Goal: Task Accomplishment & Management: Use online tool/utility

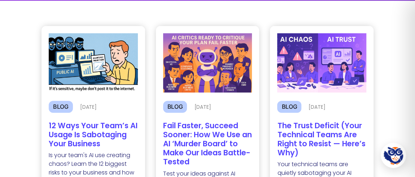
scroll to position [98, 0]
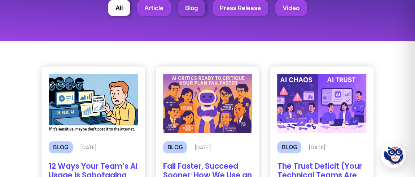
click at [193, 6] on button "Blog" at bounding box center [191, 8] width 27 height 16
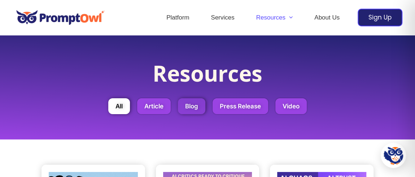
click at [191, 101] on button "Blog" at bounding box center [191, 106] width 27 height 16
click at [190, 110] on button "Blog" at bounding box center [191, 106] width 27 height 16
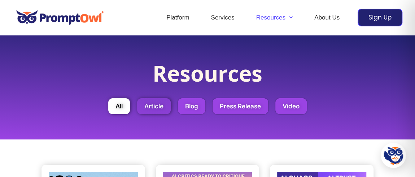
click at [161, 110] on button "Article" at bounding box center [154, 106] width 34 height 16
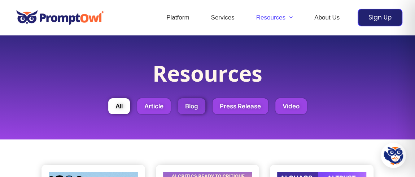
click at [195, 110] on button "Blog" at bounding box center [191, 106] width 27 height 16
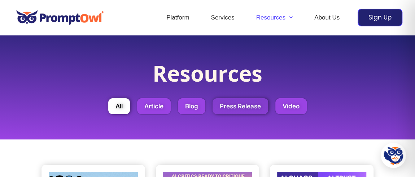
click at [231, 110] on button "Press Release" at bounding box center [241, 106] width 56 height 16
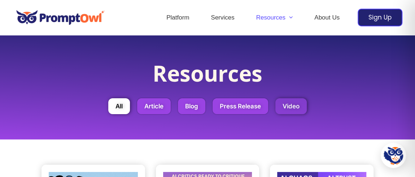
click at [291, 110] on button "Video" at bounding box center [290, 106] width 31 height 16
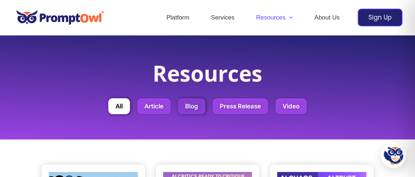
drag, startPoint x: 234, startPoint y: 110, endPoint x: 186, endPoint y: 110, distance: 48.0
click at [234, 110] on button "Press Release" at bounding box center [241, 106] width 56 height 16
click at [186, 110] on button "Blog" at bounding box center [191, 106] width 27 height 16
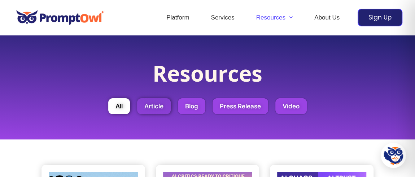
click at [155, 110] on button "Article" at bounding box center [154, 106] width 34 height 16
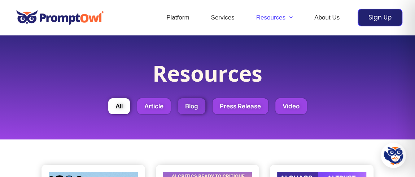
click at [192, 110] on button "Blog" at bounding box center [191, 106] width 27 height 16
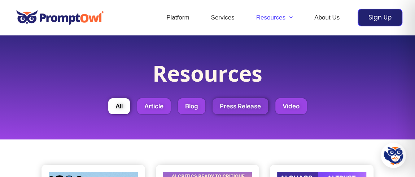
click at [241, 109] on button "Press Release" at bounding box center [241, 106] width 56 height 16
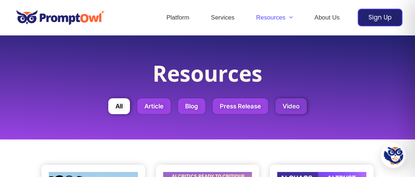
click at [292, 108] on button "Video" at bounding box center [290, 106] width 31 height 16
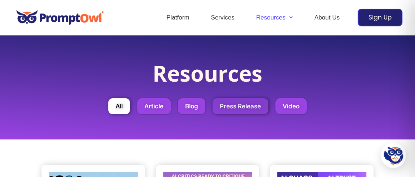
click at [244, 109] on button "Press Release" at bounding box center [241, 106] width 56 height 16
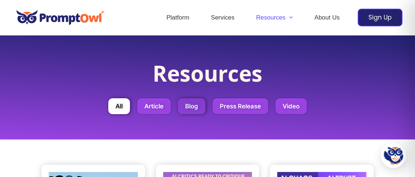
click at [185, 109] on button "Blog" at bounding box center [191, 106] width 27 height 16
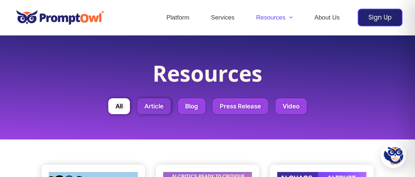
click at [148, 109] on button "Article" at bounding box center [154, 106] width 34 height 16
click at [119, 107] on button "All" at bounding box center [119, 106] width 22 height 16
click at [149, 106] on button "Article" at bounding box center [154, 106] width 34 height 16
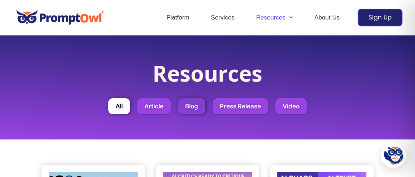
click at [187, 107] on button "Blog" at bounding box center [191, 106] width 27 height 16
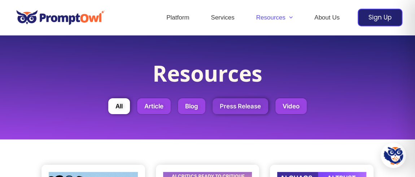
click at [226, 106] on button "Press Release" at bounding box center [241, 106] width 56 height 16
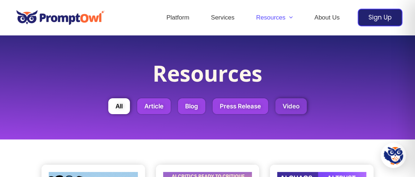
click at [302, 102] on button "Video" at bounding box center [290, 106] width 31 height 16
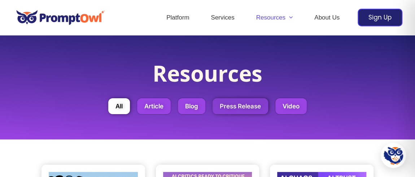
click at [240, 111] on button "Press Release" at bounding box center [241, 106] width 56 height 16
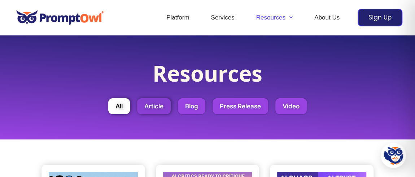
click at [149, 105] on button "Article" at bounding box center [154, 106] width 34 height 16
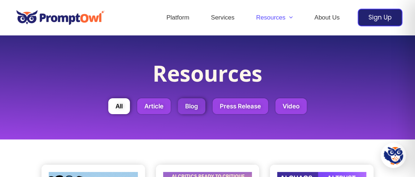
click at [182, 105] on button "Blog" at bounding box center [191, 106] width 27 height 16
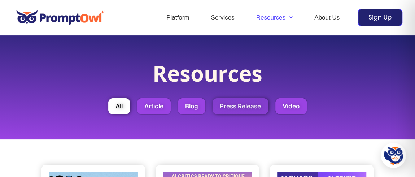
click at [229, 104] on button "Press Release" at bounding box center [241, 106] width 56 height 16
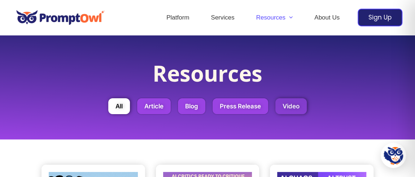
drag, startPoint x: 299, startPoint y: 80, endPoint x: 284, endPoint y: 104, distance: 28.7
click at [299, 80] on h1 "Resources" at bounding box center [207, 76] width 365 height 30
click at [284, 108] on button "Video" at bounding box center [290, 106] width 31 height 16
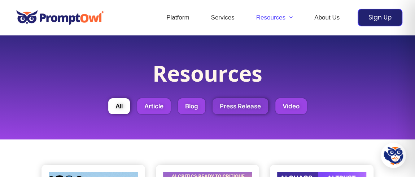
click at [257, 108] on button "Press Release" at bounding box center [241, 106] width 56 height 16
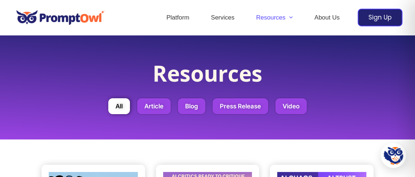
click at [211, 109] on search "Article Blog Press Release Video All" at bounding box center [207, 106] width 365 height 16
click at [197, 109] on button "Blog" at bounding box center [191, 106] width 27 height 16
click at [161, 109] on button "Article" at bounding box center [154, 106] width 34 height 16
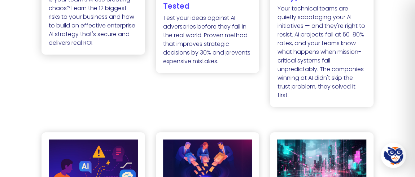
scroll to position [295, 0]
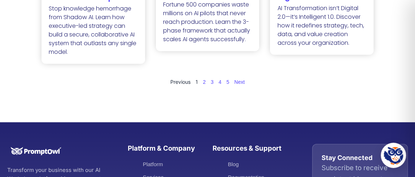
scroll to position [591, 0]
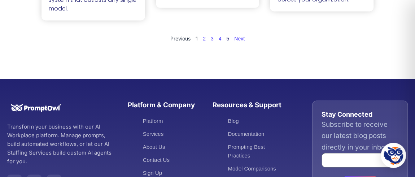
click at [228, 42] on link "Page 5" at bounding box center [227, 39] width 3 height 6
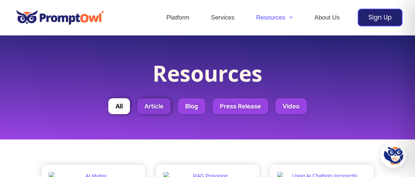
click at [160, 109] on button "Article" at bounding box center [154, 106] width 34 height 16
drag, startPoint x: 200, startPoint y: 107, endPoint x: 216, endPoint y: 91, distance: 22.7
click at [200, 107] on button "Blog" at bounding box center [191, 106] width 27 height 16
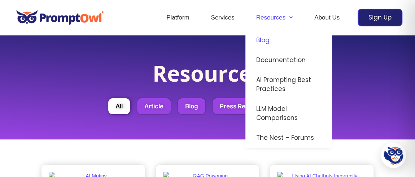
click at [268, 37] on link "Blog" at bounding box center [288, 40] width 87 height 20
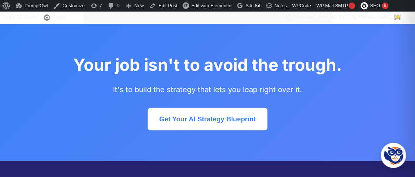
scroll to position [2100, 0]
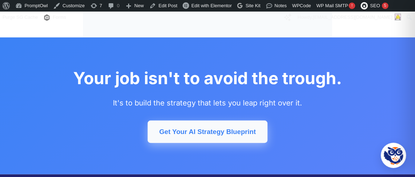
click at [230, 121] on link "Get Your AI Strategy Blueprint" at bounding box center [208, 132] width 120 height 22
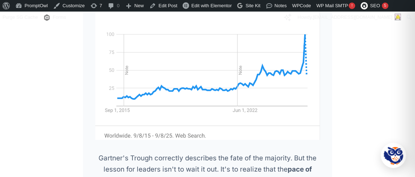
scroll to position [2067, 0]
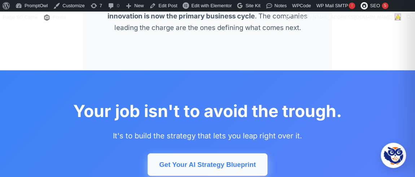
click at [206, 153] on link "Get Your AI Strategy Blueprint" at bounding box center [208, 164] width 120 height 22
click at [207, 153] on link "Get Your AI Strategy Blueprint" at bounding box center [208, 164] width 120 height 22
click at [208, 153] on link "Get Your AI Strategy Blueprint" at bounding box center [208, 164] width 120 height 22
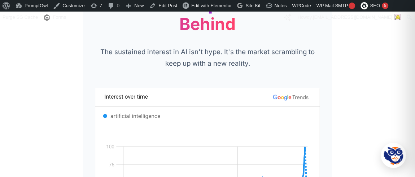
scroll to position [1870, 0]
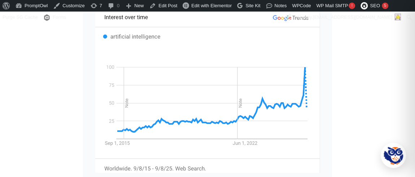
click at [304, 36] on img at bounding box center [207, 90] width 224 height 164
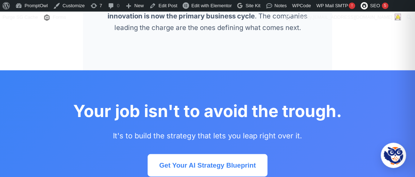
scroll to position [2100, 0]
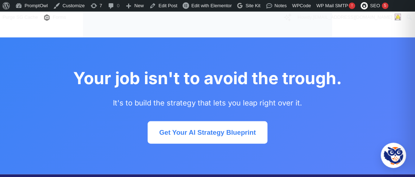
click at [181, 113] on section "Your job isn't to avoid the trough. It's to build the strategy that lets you le…" at bounding box center [207, 106] width 415 height 137
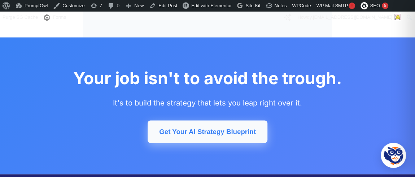
click at [185, 121] on link "Get Your AI Strategy Blueprint" at bounding box center [208, 132] width 120 height 22
click at [186, 121] on link "Get Your AI Strategy Blueprint" at bounding box center [208, 132] width 120 height 22
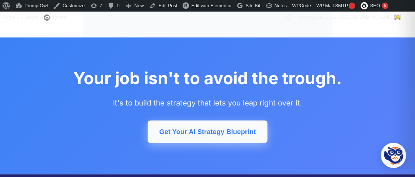
click at [186, 121] on link "Get Your AI Strategy Blueprint" at bounding box center [208, 132] width 120 height 22
click at [239, 121] on link "Get Your AI Strategy Blueprint" at bounding box center [208, 132] width 120 height 22
click at [240, 121] on link "Get Your AI Strategy Blueprint" at bounding box center [208, 132] width 120 height 22
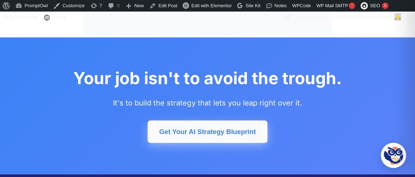
click at [218, 121] on link "Get Your AI Strategy Blueprint" at bounding box center [208, 132] width 120 height 22
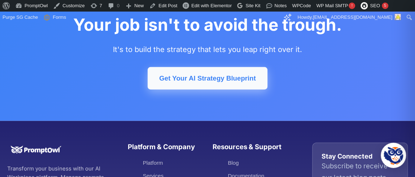
scroll to position [2133, 0]
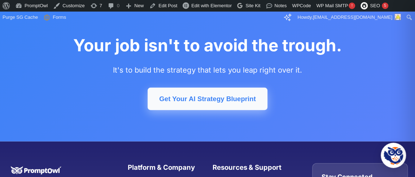
click at [201, 88] on link "Get Your AI Strategy Blueprint" at bounding box center [208, 99] width 120 height 22
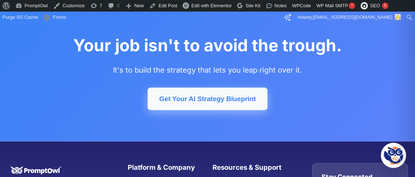
click at [201, 88] on link "Get Your AI Strategy Blueprint" at bounding box center [208, 99] width 120 height 22
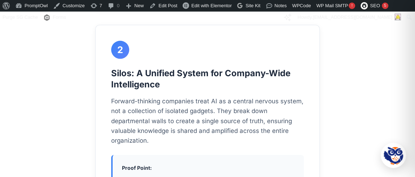
scroll to position [1082, 0]
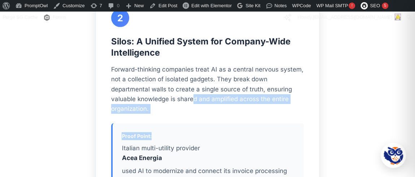
drag, startPoint x: 191, startPoint y: 65, endPoint x: 220, endPoint y: 94, distance: 40.8
click at [220, 94] on div "2 Silos: A Unified System for Company-Wide Intelligence Forward-thinking compan…" at bounding box center [207, 123] width 224 height 260
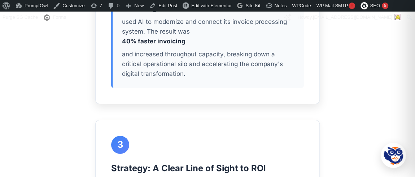
scroll to position [1312, 0]
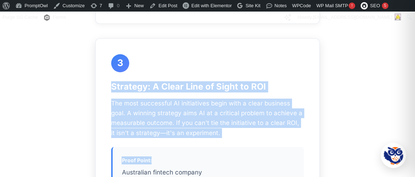
drag, startPoint x: 104, startPoint y: 58, endPoint x: 190, endPoint y: 130, distance: 112.3
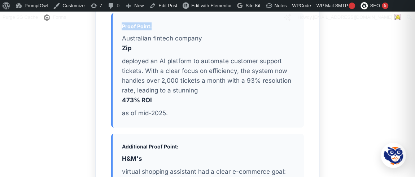
scroll to position [1443, 0]
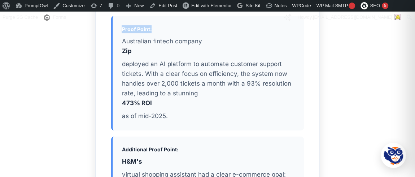
drag, startPoint x: 115, startPoint y: 128, endPoint x: 248, endPoint y: 152, distance: 135.3
click at [123, 157] on strong "H&M's" at bounding box center [208, 162] width 173 height 10
drag, startPoint x: 120, startPoint y: 128, endPoint x: 252, endPoint y: 147, distance: 133.5
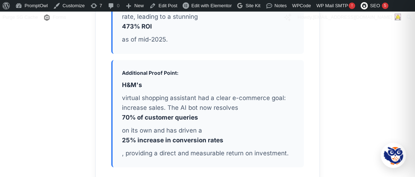
scroll to position [1476, 0]
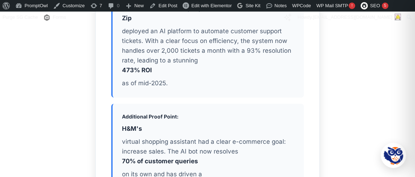
click at [123, 124] on strong "H&M's" at bounding box center [208, 129] width 173 height 10
drag, startPoint x: 120, startPoint y: 96, endPoint x: 270, endPoint y: 121, distance: 152.5
click at [270, 121] on div "Additional Proof Point: H&M's virtual shopping assistant had a clear e-commerce…" at bounding box center [207, 158] width 193 height 108
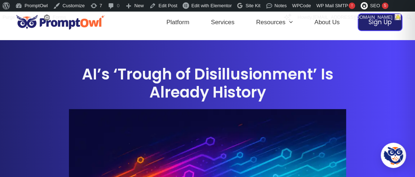
scroll to position [0, 0]
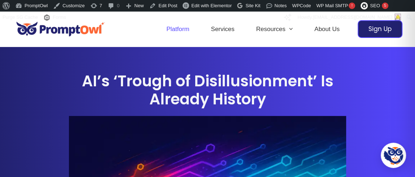
click at [174, 26] on link "Platform" at bounding box center [178, 29] width 44 height 25
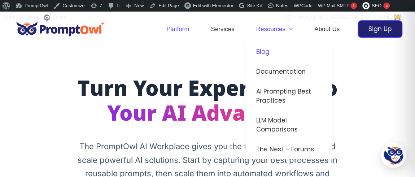
click at [262, 48] on link "Blog" at bounding box center [288, 52] width 87 height 20
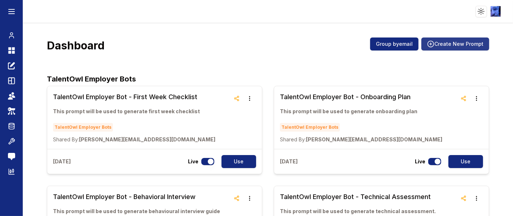
click at [446, 43] on button "Create New Prompt" at bounding box center [456, 44] width 68 height 13
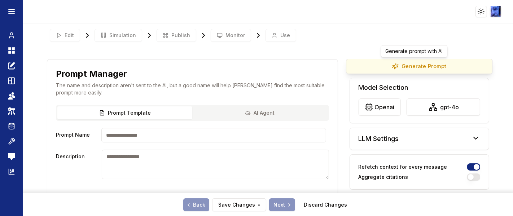
click at [358, 65] on button "Generate Prompt" at bounding box center [419, 66] width 147 height 15
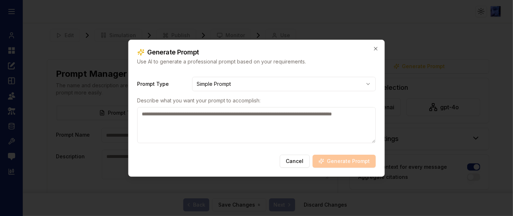
click at [287, 83] on body "**********" at bounding box center [256, 108] width 513 height 216
click at [243, 88] on body "**********" at bounding box center [256, 108] width 513 height 216
click at [232, 127] on textarea at bounding box center [257, 125] width 239 height 36
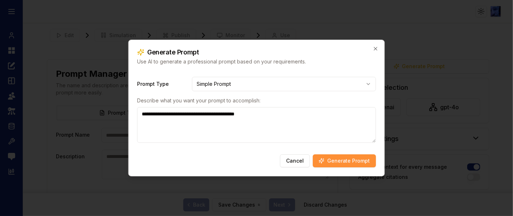
click at [256, 84] on body "**********" at bounding box center [256, 108] width 513 height 216
click at [281, 115] on textarea "**********" at bounding box center [257, 125] width 239 height 36
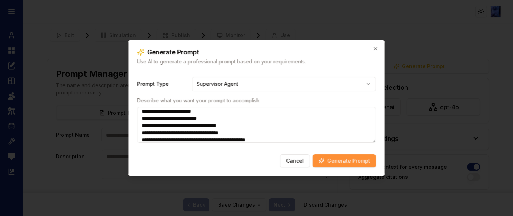
scroll to position [17, 0]
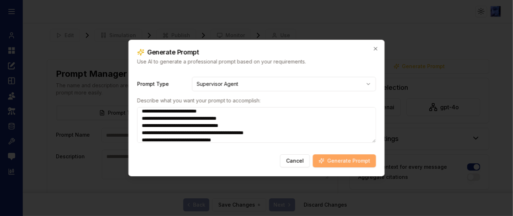
type textarea "**********"
click at [344, 159] on button "Generate Prompt" at bounding box center [344, 160] width 63 height 13
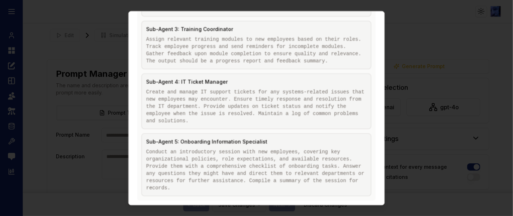
scroll to position [415, 0]
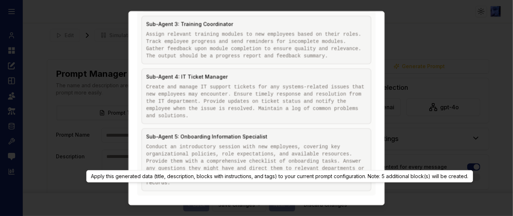
click at [284, 207] on button "Apply to Prompt" at bounding box center [284, 213] width 51 height 13
type input "**********"
type textarea "**********"
type input "**********"
type textarea "**********"
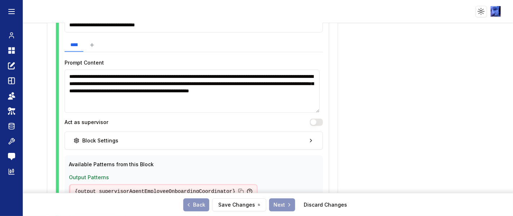
scroll to position [481, 0]
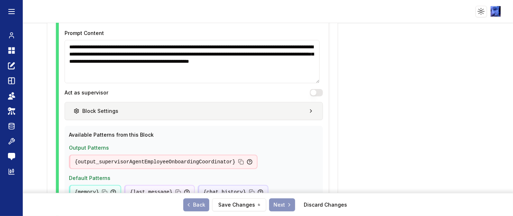
click at [308, 109] on icon "button" at bounding box center [311, 111] width 6 height 6
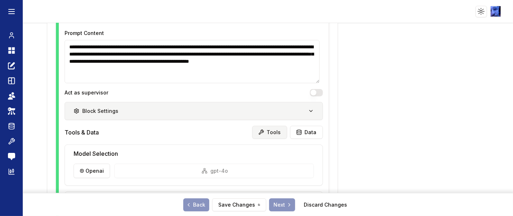
click at [260, 130] on icon at bounding box center [261, 133] width 6 height 6
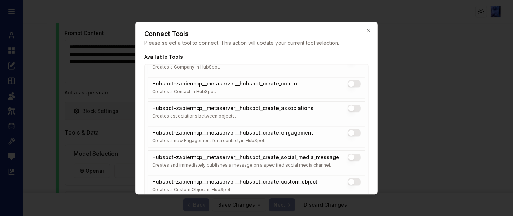
click at [352, 82] on button "Hubspot-zapiermcp__metaserver__hubspot_create_contact" at bounding box center [354, 83] width 13 height 7
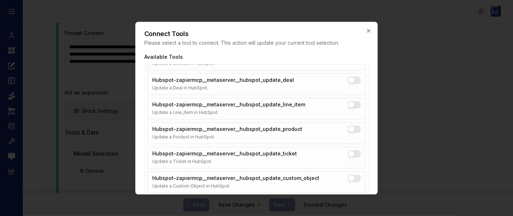
scroll to position [1207, 0]
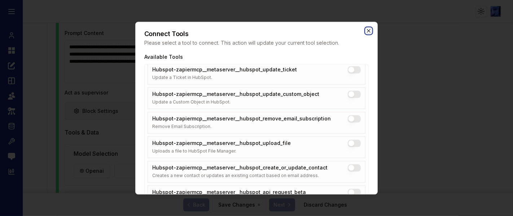
click at [368, 29] on icon "button" at bounding box center [369, 31] width 6 height 6
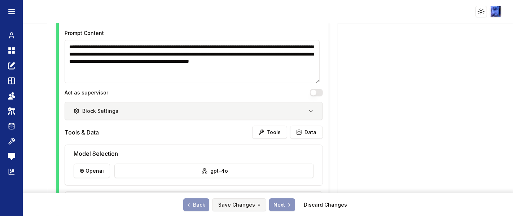
click at [250, 201] on button "Save Changes" at bounding box center [239, 205] width 54 height 13
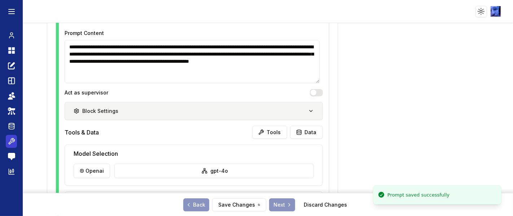
click at [12, 141] on icon at bounding box center [11, 141] width 7 height 9
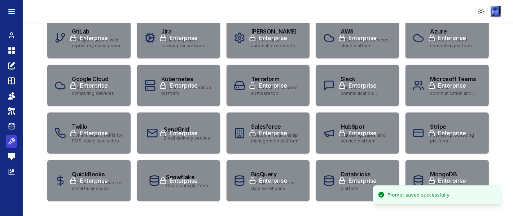
scroll to position [3, 0]
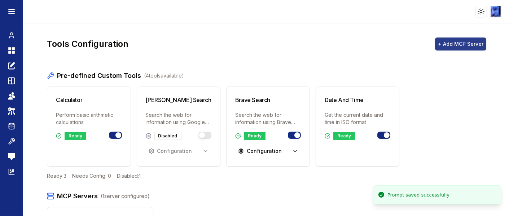
click at [448, 44] on button "+ Add MCP Server" at bounding box center [460, 44] width 51 height 13
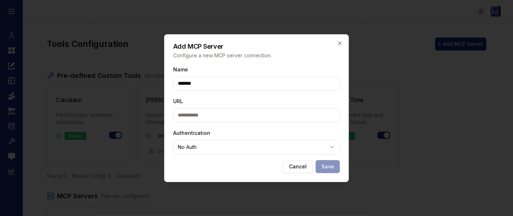
type input "*******"
paste input "**********"
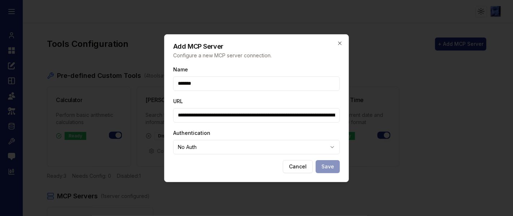
scroll to position [0, 258]
type input "**********"
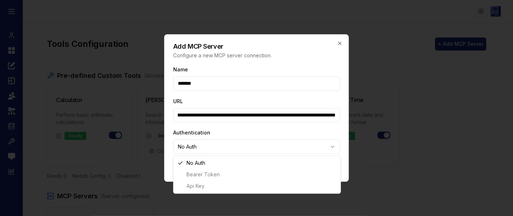
click at [296, 145] on body "Toggle theme Toggle user menu Chat Dashboard Create Prompts Templates Teams API…" at bounding box center [256, 108] width 513 height 216
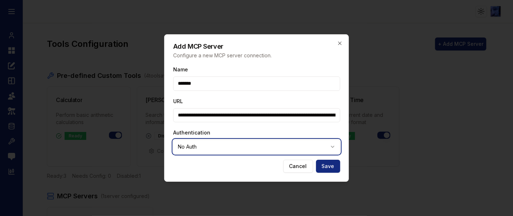
click at [296, 128] on body "Toggle theme Toggle user menu Chat Dashboard Create Prompts Templates Teams API…" at bounding box center [256, 108] width 513 height 216
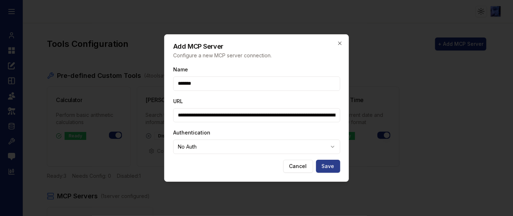
click at [334, 167] on button "Save" at bounding box center [328, 166] width 24 height 13
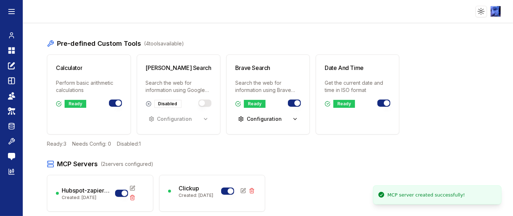
scroll to position [83, 0]
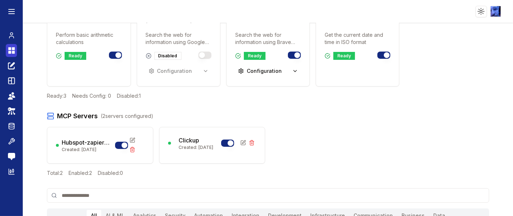
click at [10, 51] on icon at bounding box center [9, 52] width 3 height 3
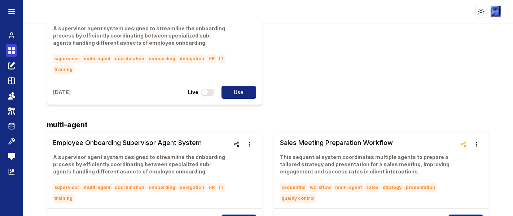
scroll to position [3, 0]
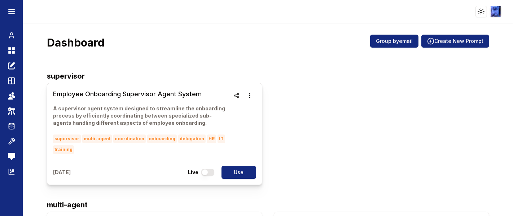
click at [74, 94] on h3 "Employee Onboarding Supervisor Agent System" at bounding box center [141, 94] width 177 height 10
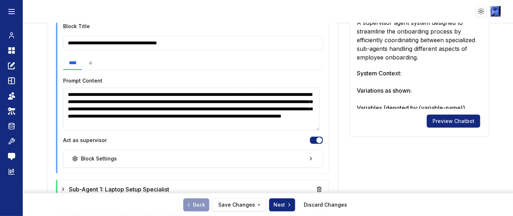
scroll to position [321, 0]
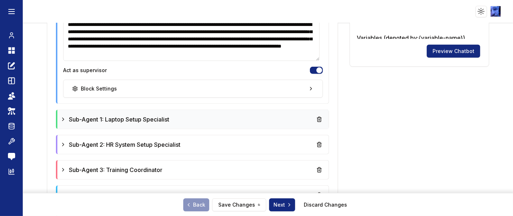
click at [62, 117] on icon at bounding box center [63, 120] width 6 height 6
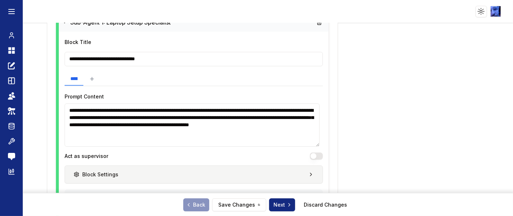
scroll to position [441, 0]
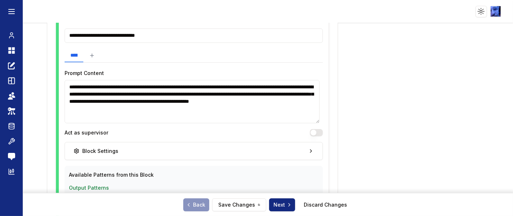
click at [283, 106] on textarea "**********" at bounding box center [192, 101] width 255 height 43
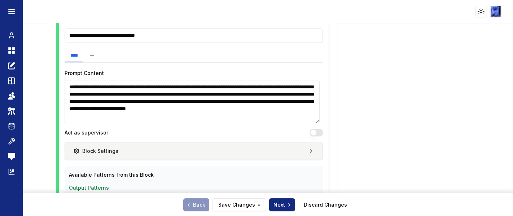
type textarea "**********"
click at [308, 152] on icon "button" at bounding box center [311, 151] width 6 height 6
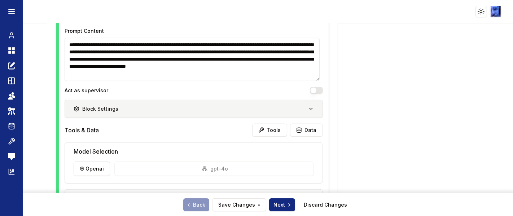
scroll to position [521, 0]
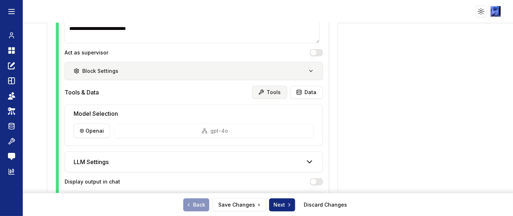
click at [264, 93] on button "Tools" at bounding box center [269, 92] width 35 height 13
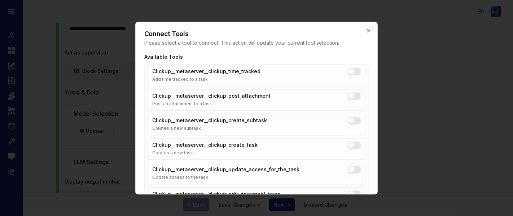
scroll to position [1885, 0]
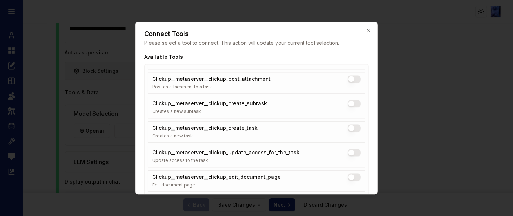
click at [348, 128] on button "Clickup__metaserver__clickup_create_task" at bounding box center [354, 128] width 13 height 7
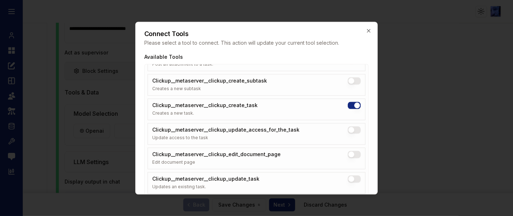
scroll to position [1919, 0]
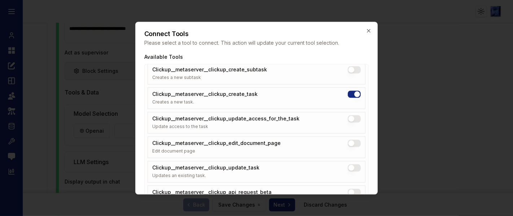
click at [458, 142] on div at bounding box center [256, 108] width 513 height 216
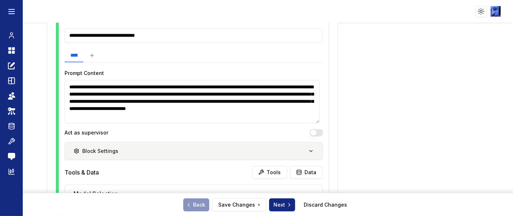
scroll to position [521, 0]
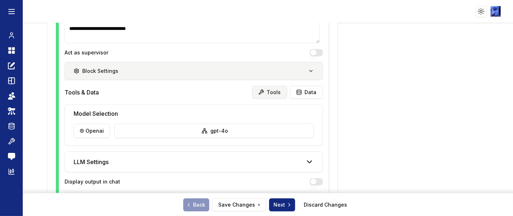
click at [272, 87] on button "Tools" at bounding box center [269, 92] width 35 height 13
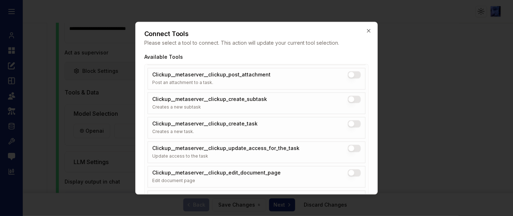
scroll to position [1879, 0]
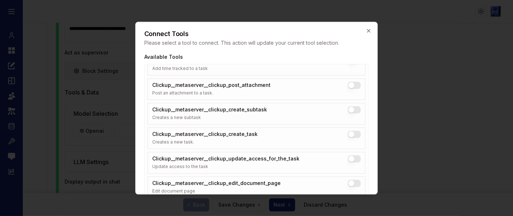
click at [348, 133] on button "Clickup__metaserver__clickup_create_task" at bounding box center [354, 134] width 13 height 7
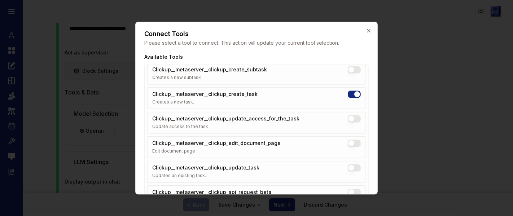
type button "on"
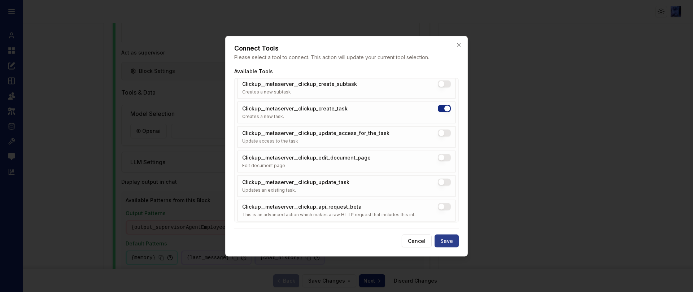
click at [446, 216] on button "Save" at bounding box center [447, 240] width 24 height 13
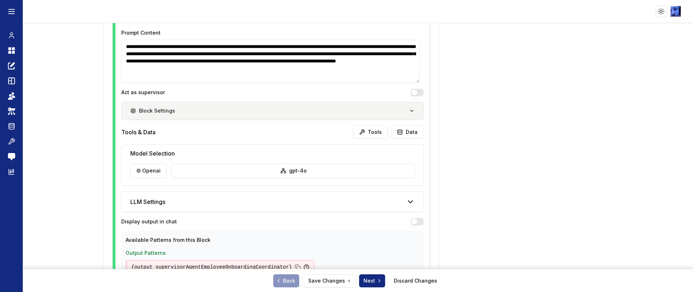
scroll to position [467, 0]
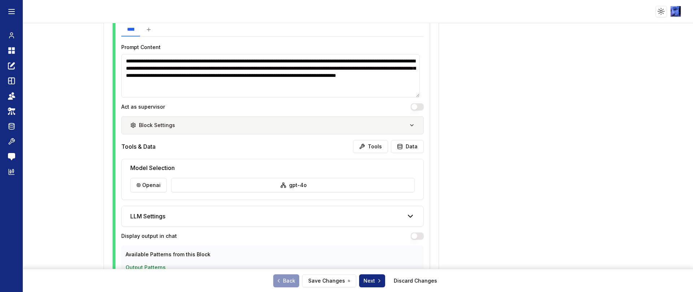
click at [260, 91] on textarea "**********" at bounding box center [270, 75] width 299 height 43
click at [318, 216] on button "Save Changes" at bounding box center [329, 280] width 54 height 13
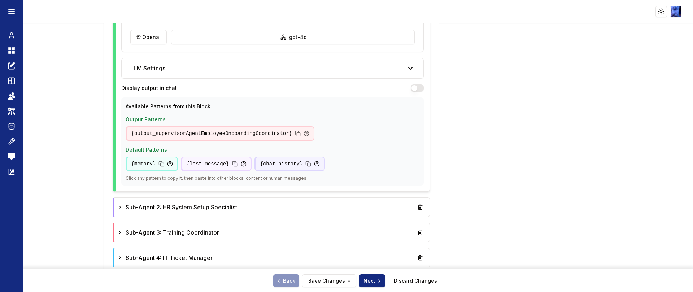
scroll to position [598, 0]
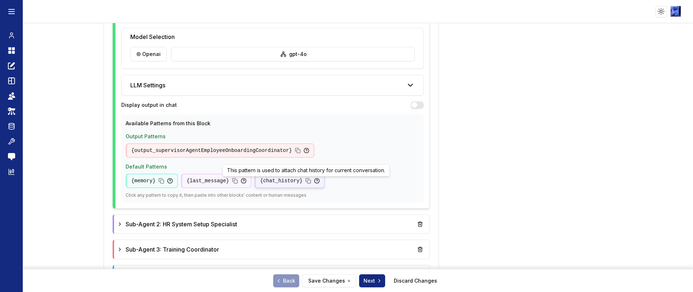
click at [305, 180] on icon at bounding box center [308, 181] width 6 height 6
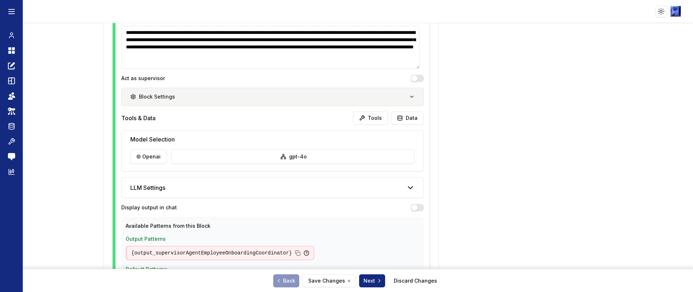
scroll to position [436, 0]
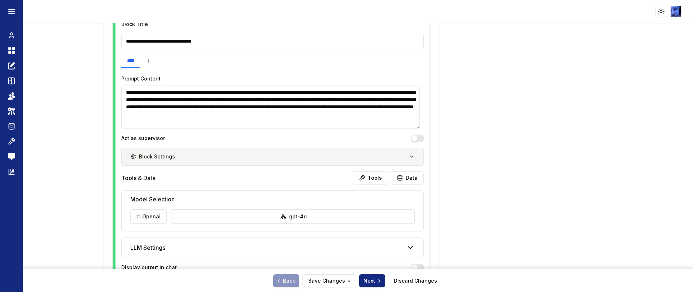
click at [357, 119] on textarea "**********" at bounding box center [270, 107] width 299 height 43
paste textarea "**********"
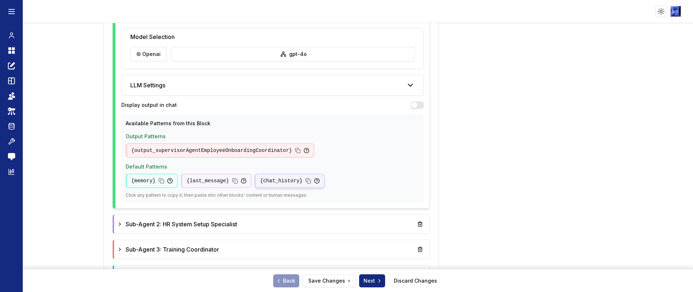
scroll to position [652, 0]
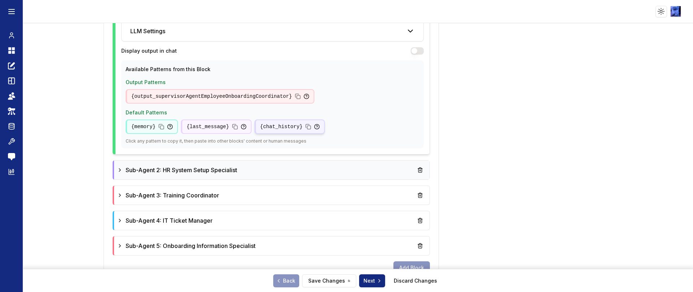
type textarea "**********"
click at [121, 171] on icon at bounding box center [120, 170] width 6 height 6
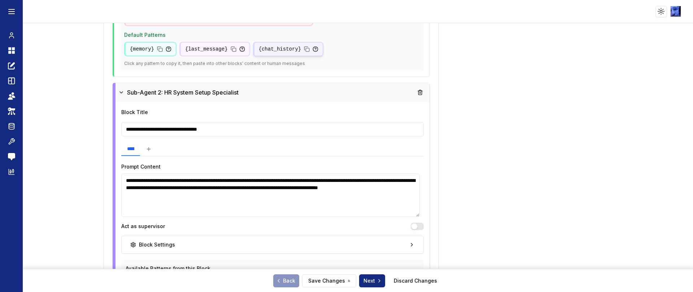
scroll to position [761, 0]
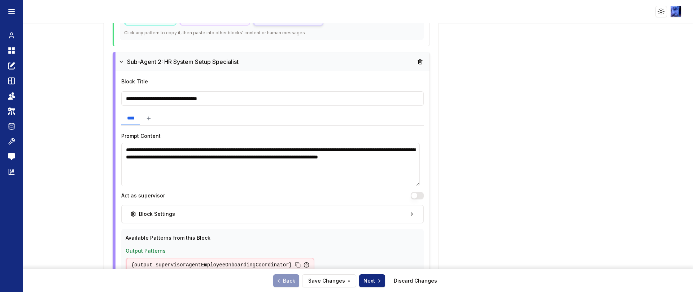
click at [332, 167] on textarea "**********" at bounding box center [270, 164] width 299 height 43
paste textarea "**********"
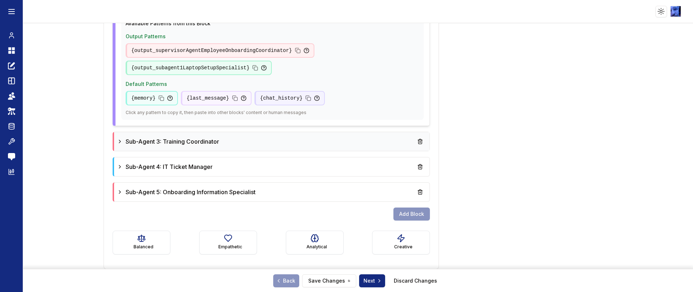
scroll to position [975, 0]
type textarea "**********"
click at [124, 143] on div "Sub-Agent 3: Training Coordinator" at bounding box center [168, 141] width 102 height 9
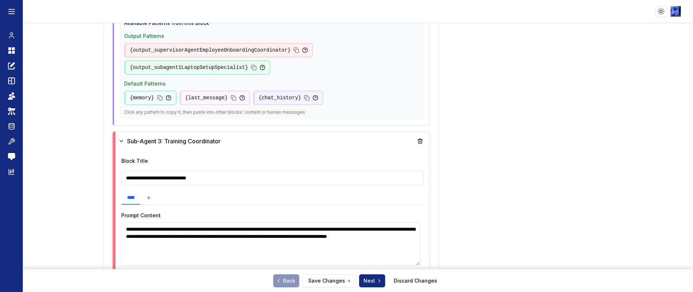
click at [361, 216] on textarea "**********" at bounding box center [270, 243] width 299 height 43
paste textarea "**********"
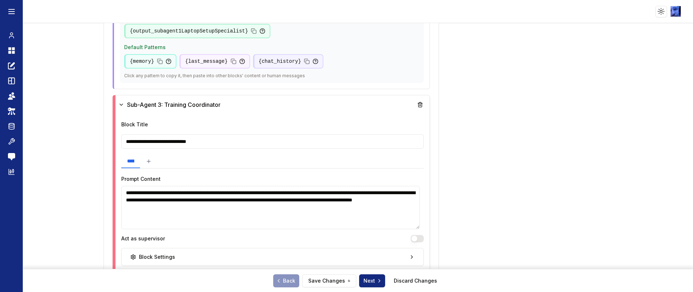
scroll to position [1192, 0]
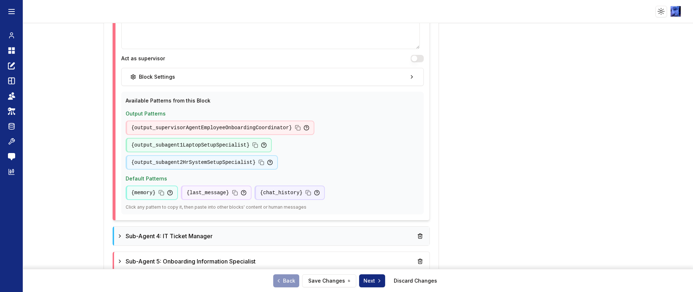
type textarea "**********"
click at [135, 216] on span "Sub-Agent 4: IT Ticket Manager" at bounding box center [169, 236] width 87 height 9
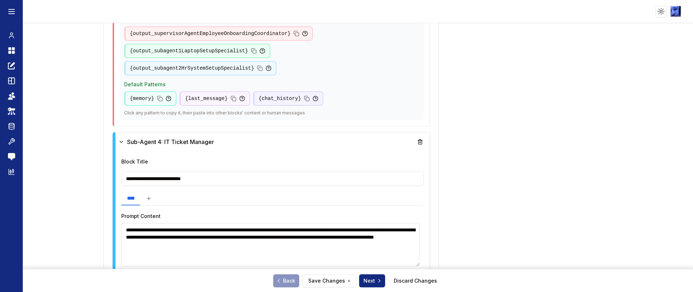
scroll to position [1408, 0]
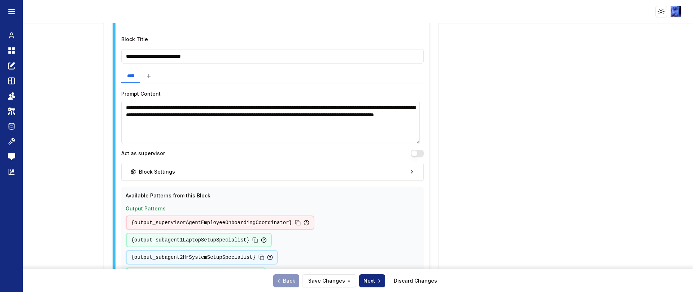
click at [398, 112] on textarea "**********" at bounding box center [270, 122] width 299 height 43
paste textarea "**********"
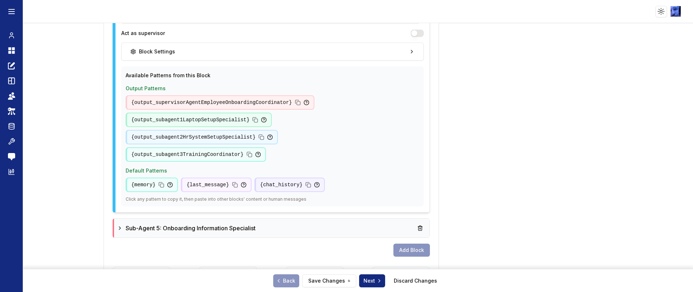
scroll to position [1530, 0]
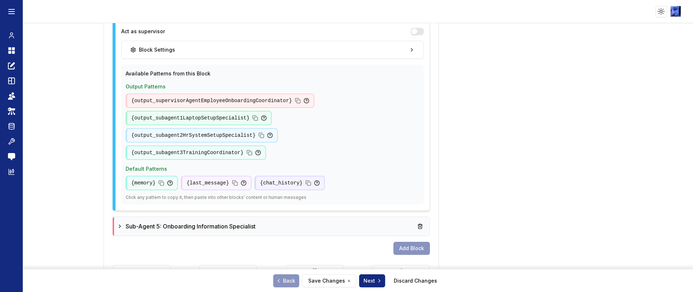
type textarea "**********"
click at [200, 216] on div "Sub-Agent 5: Onboarding Information Specialist" at bounding box center [272, 226] width 310 height 13
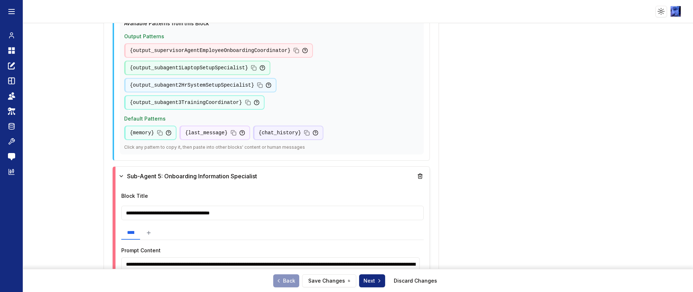
scroll to position [1639, 0]
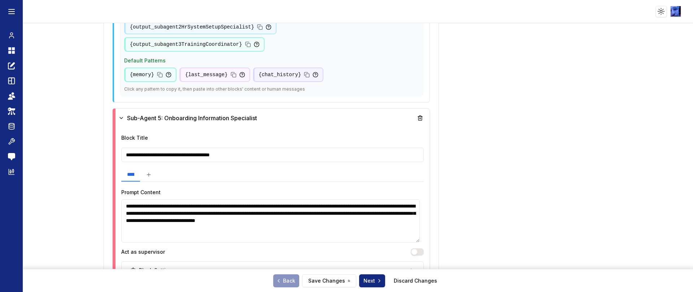
click at [320, 199] on textarea "**********" at bounding box center [270, 220] width 299 height 43
paste textarea "**********"
click at [395, 216] on button "Block Settings" at bounding box center [272, 270] width 303 height 18
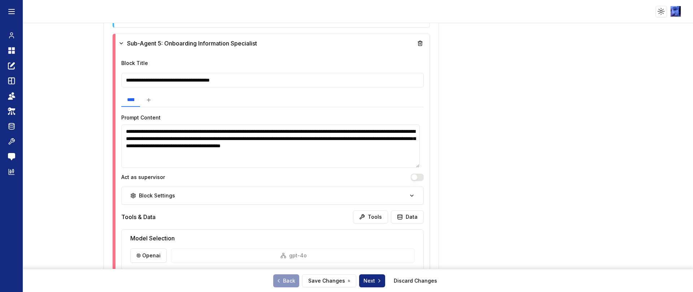
scroll to position [1801, 0]
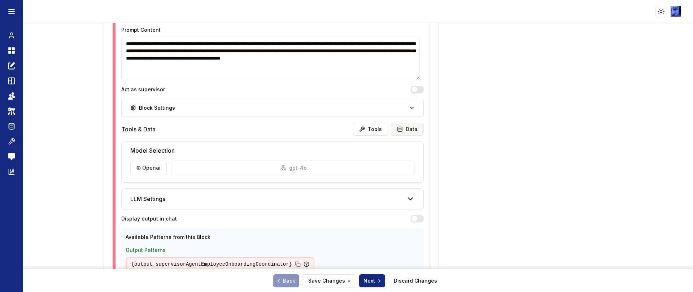
click at [400, 123] on button "Data" at bounding box center [407, 129] width 33 height 13
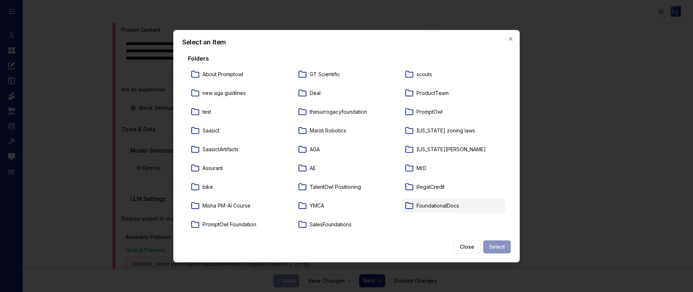
click at [410, 205] on icon at bounding box center [409, 205] width 9 height 9
click at [496, 216] on button "Select" at bounding box center [496, 246] width 27 height 13
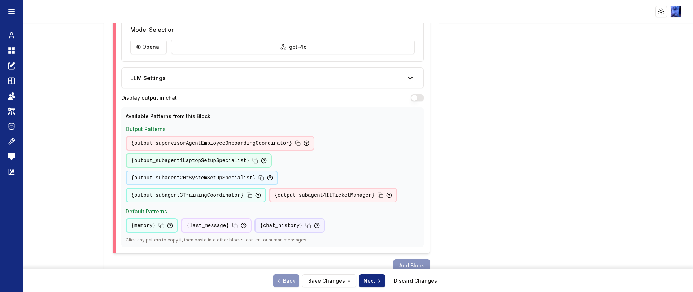
scroll to position [1760, 0]
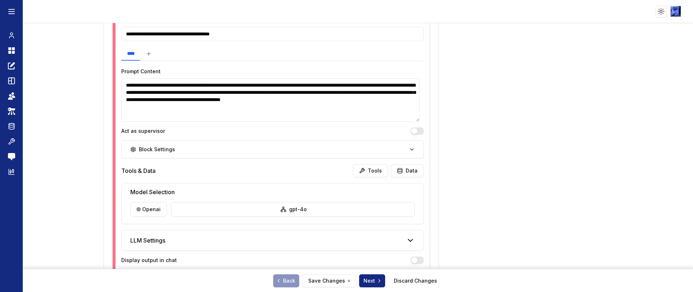
click at [340, 78] on textarea "**********" at bounding box center [270, 99] width 299 height 43
type textarea "**********"
click at [332, 216] on button "Save Changes" at bounding box center [329, 280] width 54 height 13
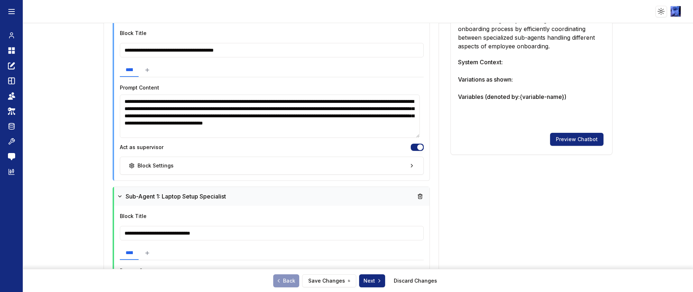
scroll to position [0, 0]
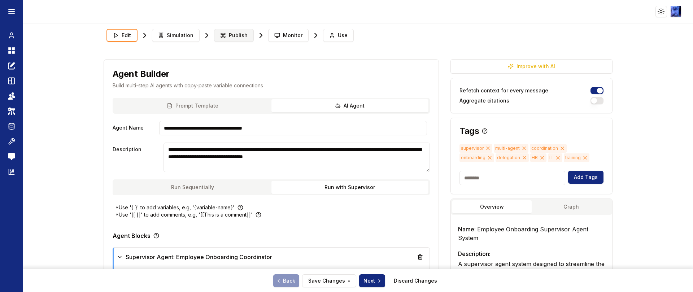
click at [234, 36] on span "Publish" at bounding box center [238, 35] width 19 height 7
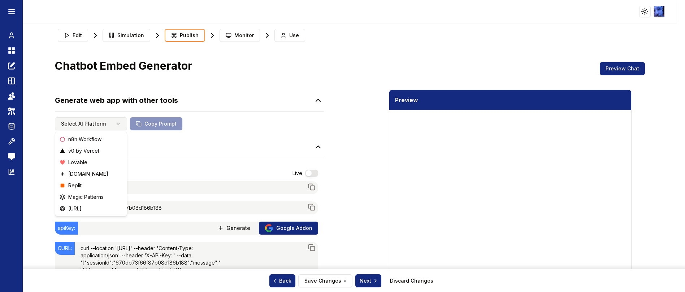
click at [104, 127] on html "Toggle theme Toggle user menu Chat Dashboard Create Prompts Templates Teams API…" at bounding box center [342, 146] width 685 height 292
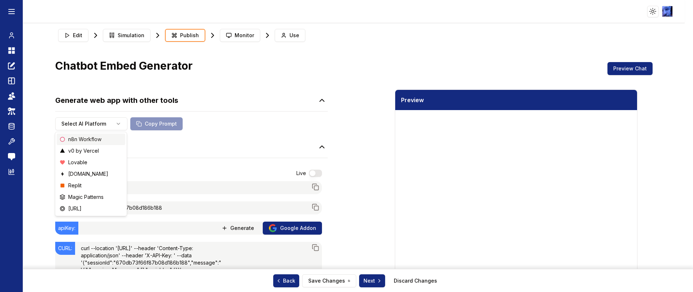
click at [96, 141] on span "n8n Workflow" at bounding box center [84, 139] width 33 height 7
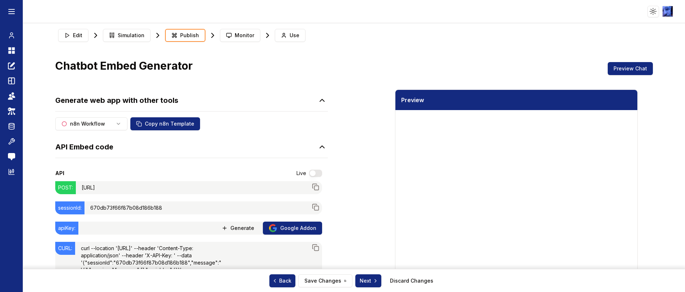
click at [289, 29] on button "Use" at bounding box center [290, 35] width 31 height 13
click at [284, 33] on button "Use" at bounding box center [290, 35] width 31 height 13
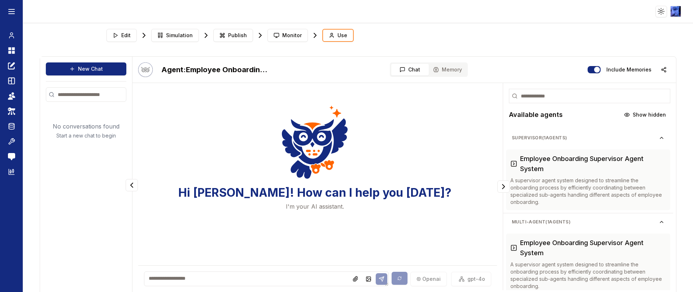
click at [255, 216] on textarea at bounding box center [266, 278] width 244 height 15
type textarea "**********"
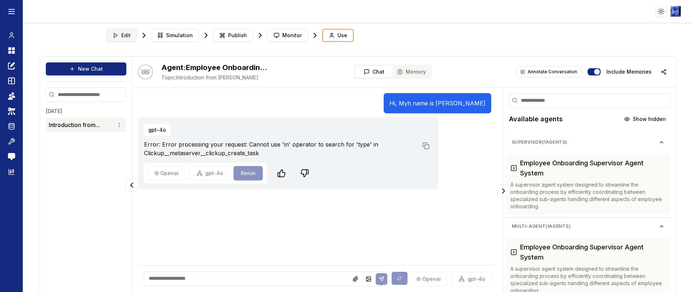
click at [129, 36] on span "Edit" at bounding box center [125, 35] width 9 height 7
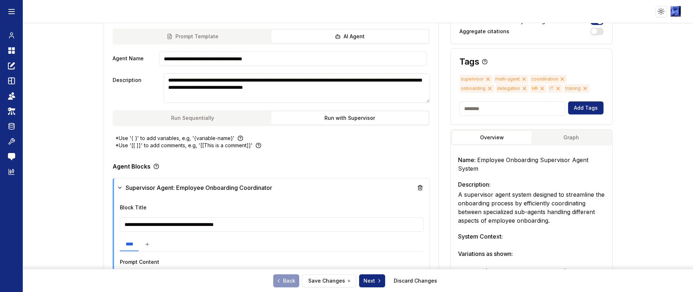
scroll to position [217, 0]
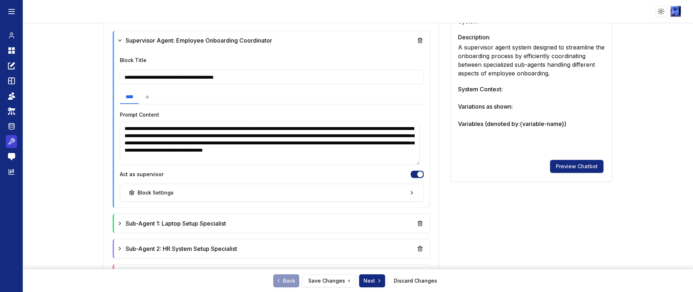
click at [12, 141] on icon at bounding box center [12, 142] width 6 height 6
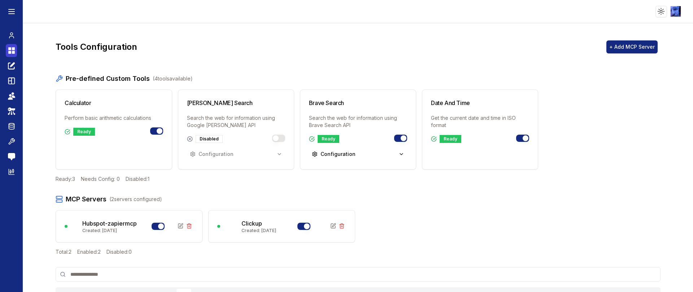
click at [11, 52] on icon at bounding box center [11, 50] width 7 height 9
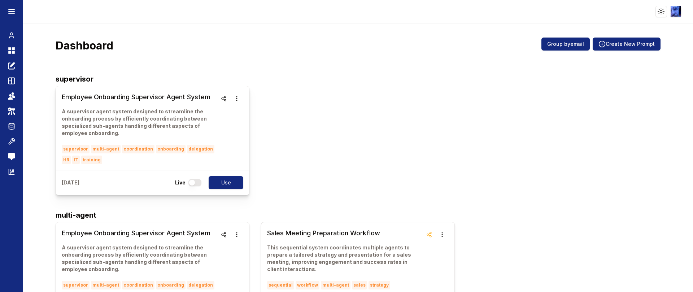
click at [136, 98] on h3 "Employee Onboarding Supervisor Agent System" at bounding box center [140, 97] width 156 height 10
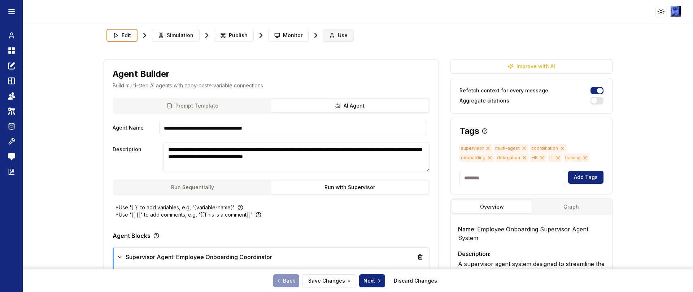
click at [323, 39] on button "Use" at bounding box center [338, 35] width 31 height 13
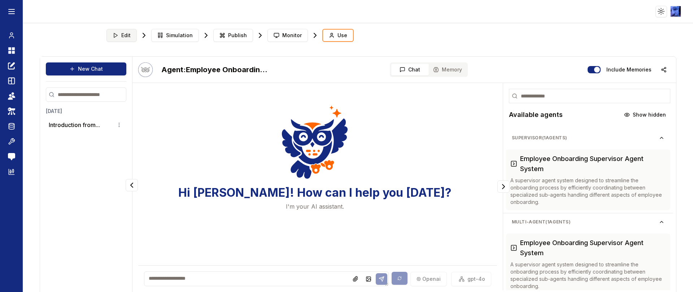
click at [121, 33] on span "Edit" at bounding box center [125, 35] width 9 height 7
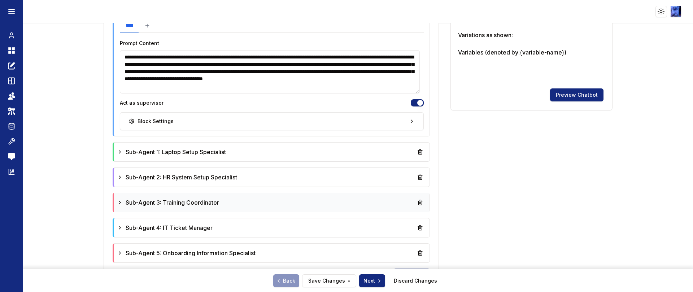
scroll to position [325, 0]
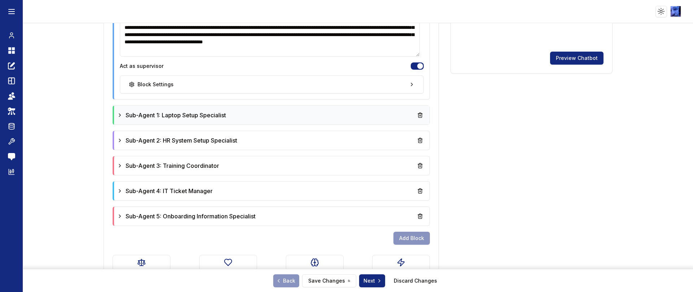
click at [180, 116] on span "Sub-Agent 1: Laptop Setup Specialist" at bounding box center [176, 115] width 100 height 9
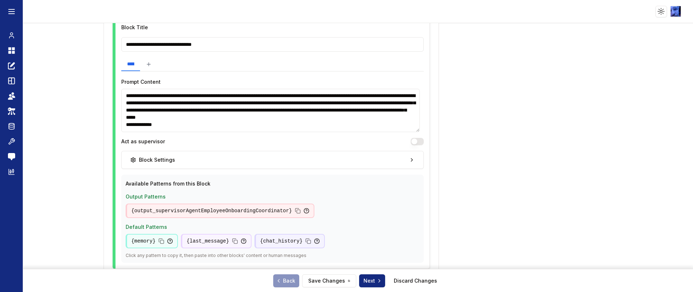
scroll to position [433, 0]
click at [197, 130] on textarea "**********" at bounding box center [270, 109] width 299 height 43
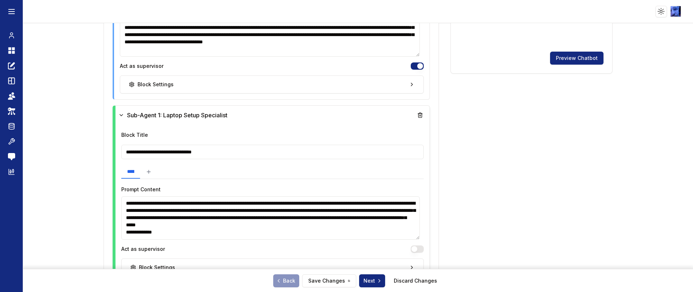
scroll to position [0, 0]
click at [409, 82] on icon "button" at bounding box center [412, 85] width 6 height 6
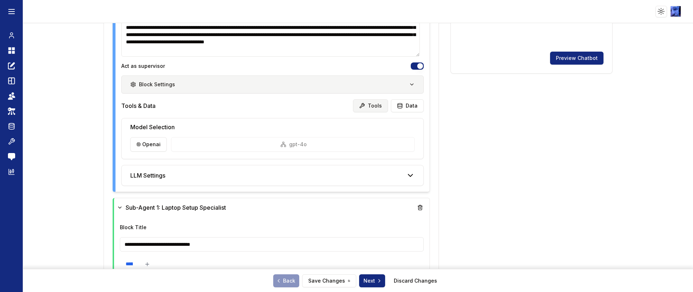
click at [365, 106] on button "Tools" at bounding box center [370, 105] width 35 height 13
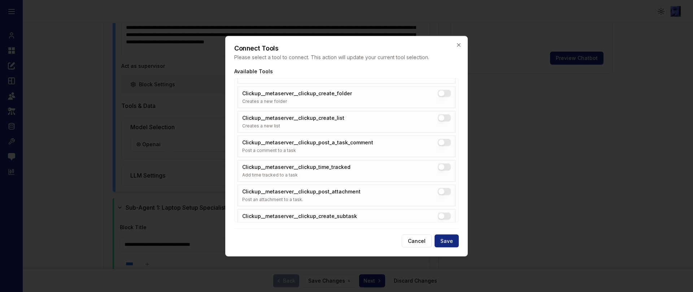
scroll to position [1920, 0]
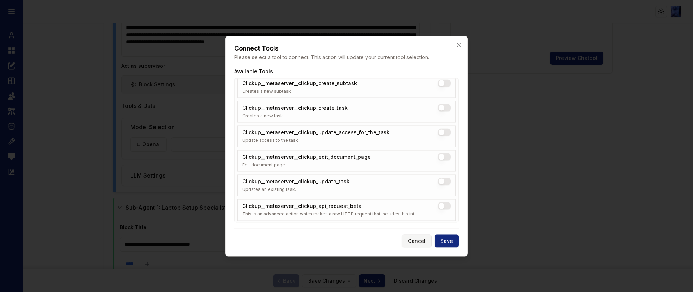
click at [422, 216] on button "Cancel" at bounding box center [417, 240] width 30 height 13
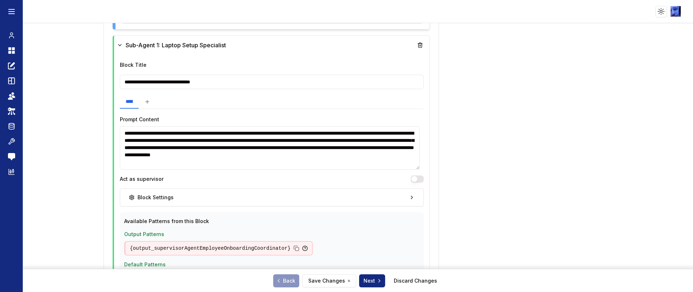
scroll to position [541, 0]
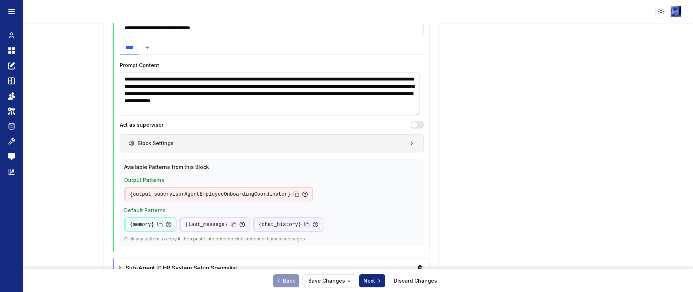
drag, startPoint x: 398, startPoint y: 142, endPoint x: 402, endPoint y: 148, distance: 7.1
click at [398, 142] on button "Block Settings" at bounding box center [272, 143] width 304 height 18
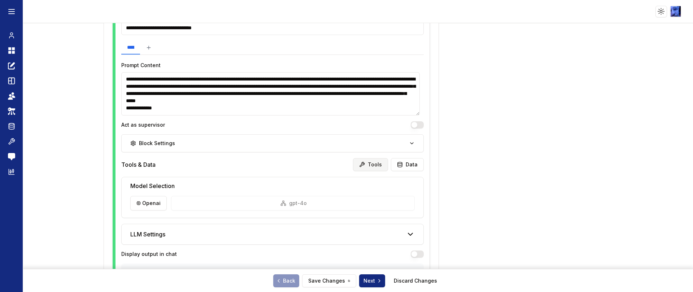
click at [371, 164] on button "Tools" at bounding box center [370, 164] width 35 height 13
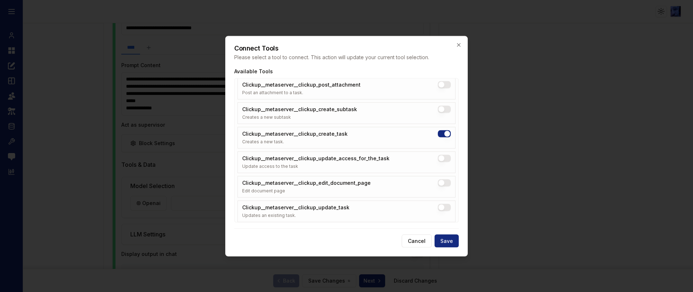
scroll to position [1920, 0]
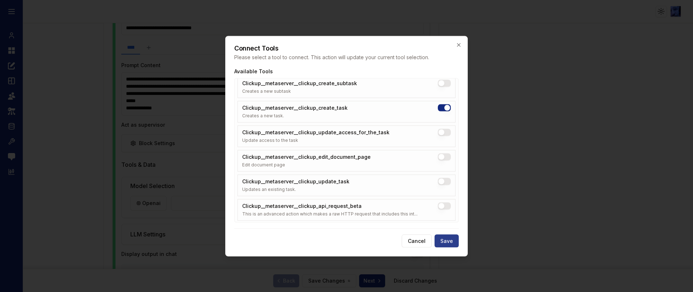
click at [446, 216] on button "Save" at bounding box center [447, 240] width 24 height 13
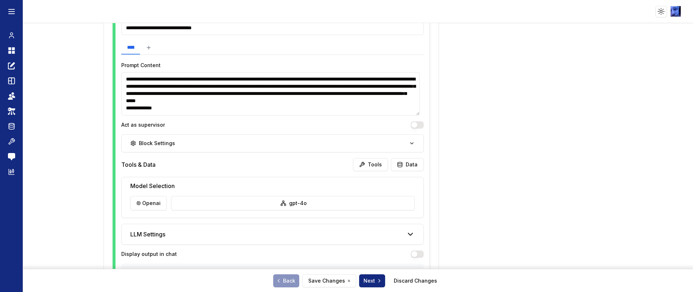
scroll to position [6, 0]
click at [375, 104] on textarea "**********" at bounding box center [270, 93] width 299 height 43
click at [235, 104] on textarea "**********" at bounding box center [270, 93] width 299 height 43
click at [227, 108] on textarea "**********" at bounding box center [270, 93] width 299 height 43
type textarea "**********"
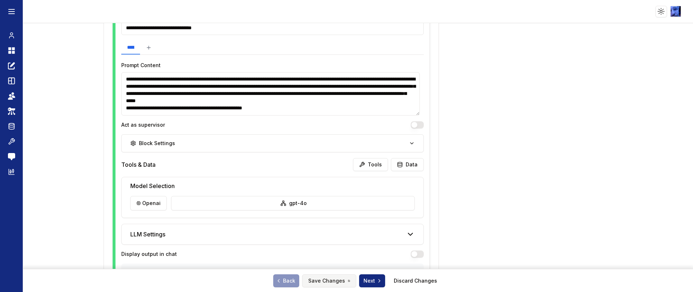
click at [323, 216] on button "Save Changes" at bounding box center [329, 280] width 54 height 13
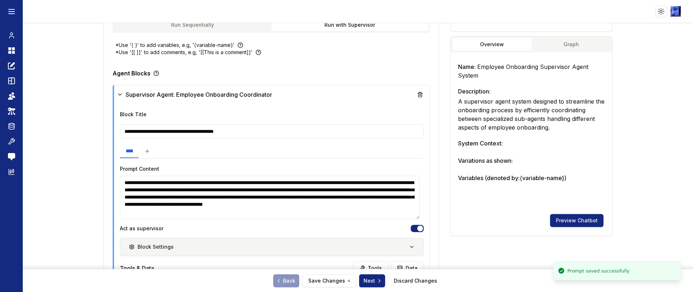
scroll to position [0, 0]
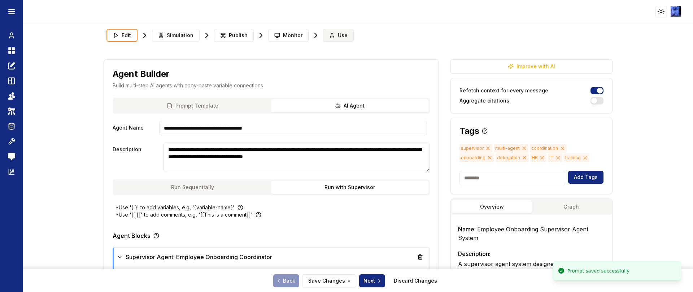
click at [342, 34] on span "Use" at bounding box center [343, 35] width 10 height 7
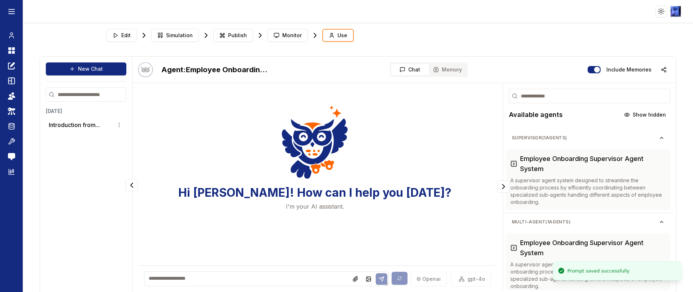
click at [253, 216] on div "openai gpt-4o" at bounding box center [317, 278] width 358 height 27
click at [236, 216] on textarea at bounding box center [266, 278] width 244 height 15
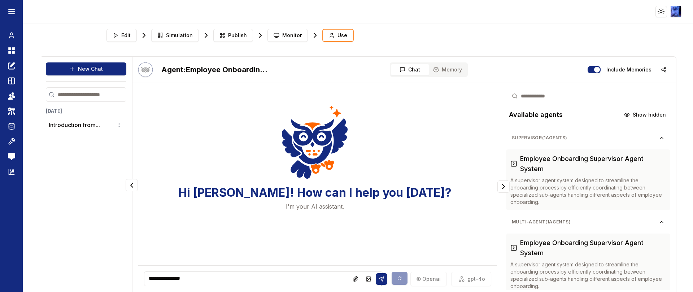
type textarea "**********"
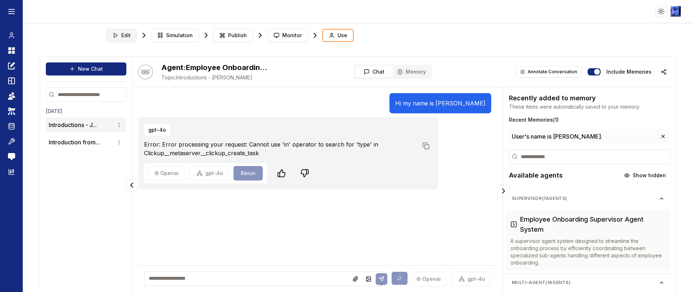
click at [124, 35] on span "Edit" at bounding box center [125, 35] width 9 height 7
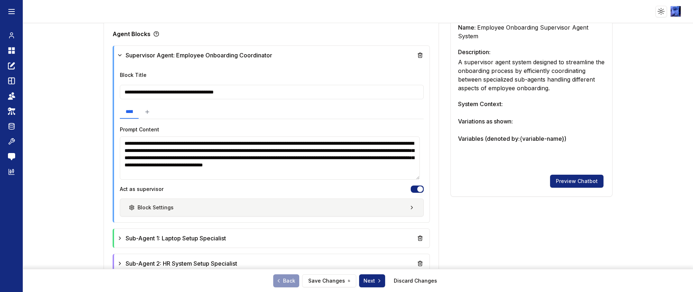
scroll to position [217, 0]
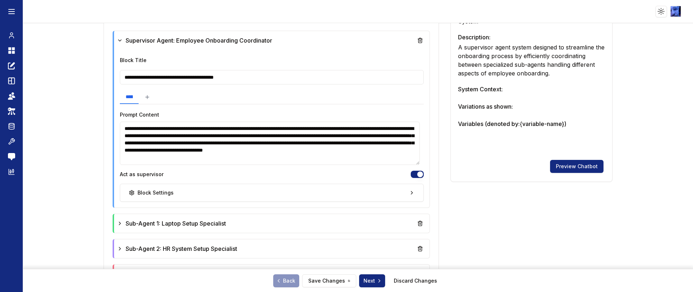
click at [219, 159] on textarea "**********" at bounding box center [270, 143] width 300 height 43
type textarea "**********"
click at [121, 216] on icon at bounding box center [120, 224] width 6 height 6
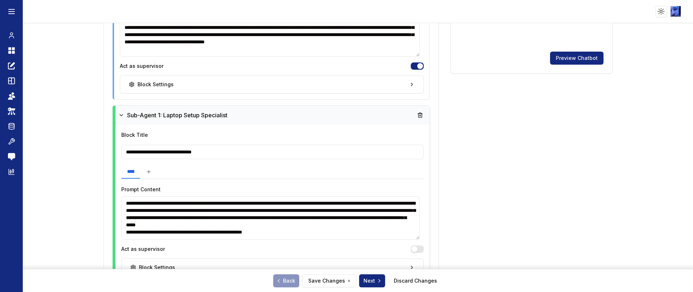
scroll to position [6, 0]
click at [321, 216] on textarea "**********" at bounding box center [270, 217] width 299 height 43
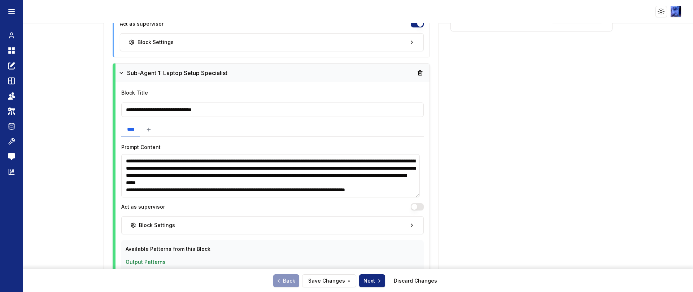
scroll to position [433, 0]
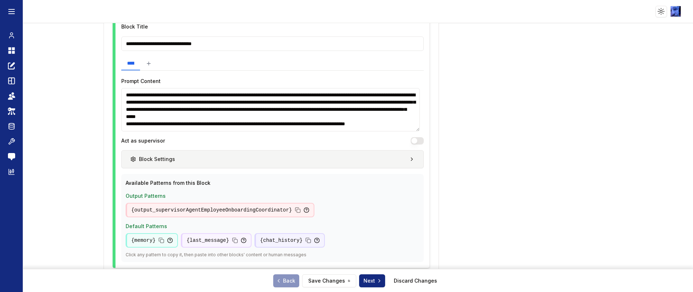
click at [409, 159] on icon "button" at bounding box center [412, 159] width 6 height 6
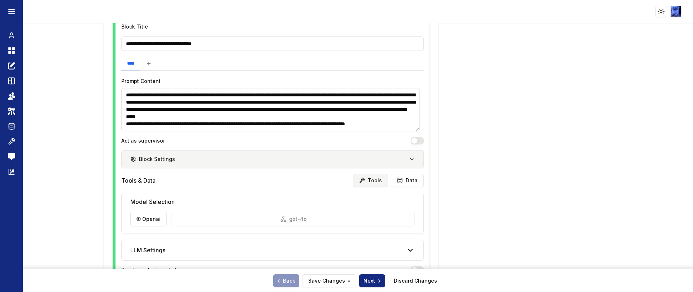
click at [371, 181] on button "Tools" at bounding box center [370, 180] width 35 height 13
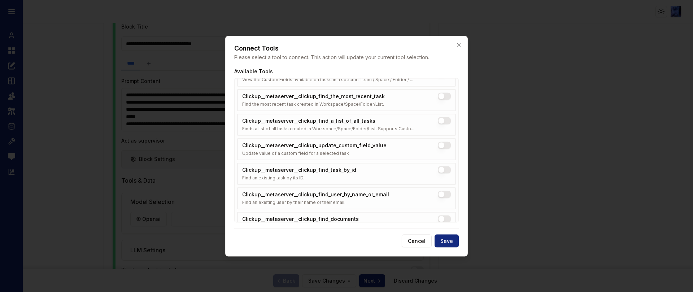
scroll to position [1432, 0]
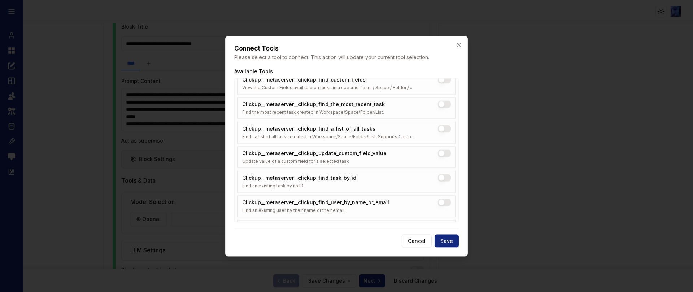
click at [438, 128] on button "Clickup__metaserver__clickup_find_a_list_of_all_tasks" at bounding box center [444, 128] width 13 height 7
click at [450, 216] on button "Save" at bounding box center [447, 240] width 24 height 13
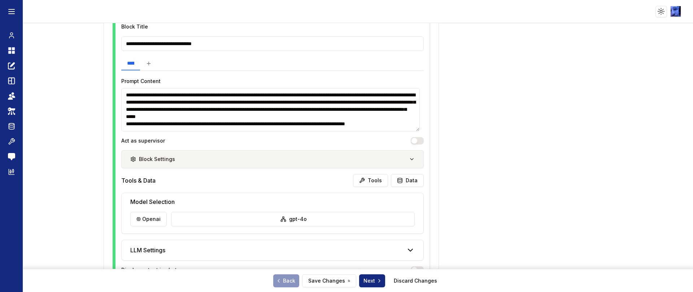
click at [263, 122] on textarea "**********" at bounding box center [270, 109] width 299 height 43
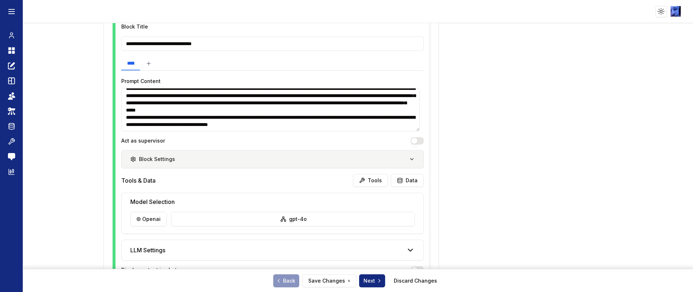
scroll to position [17, 0]
type textarea "**********"
click at [325, 216] on button "Save Changes" at bounding box center [329, 280] width 54 height 13
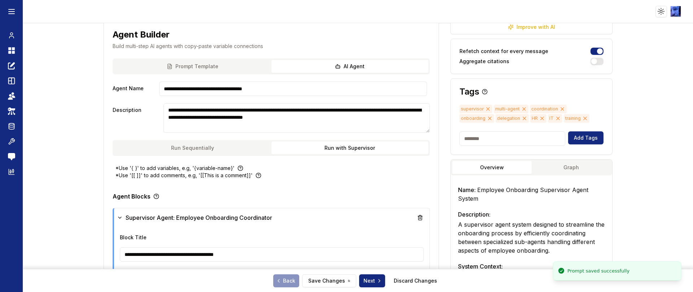
scroll to position [0, 0]
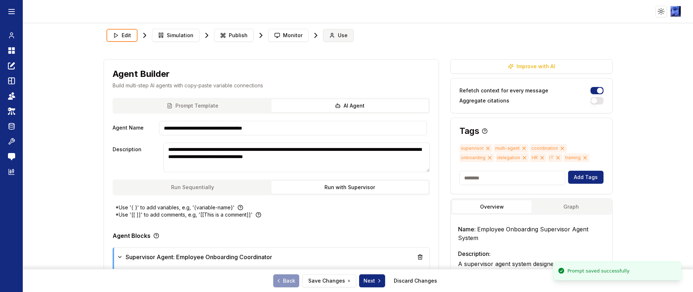
click at [338, 38] on span "Use" at bounding box center [343, 35] width 10 height 7
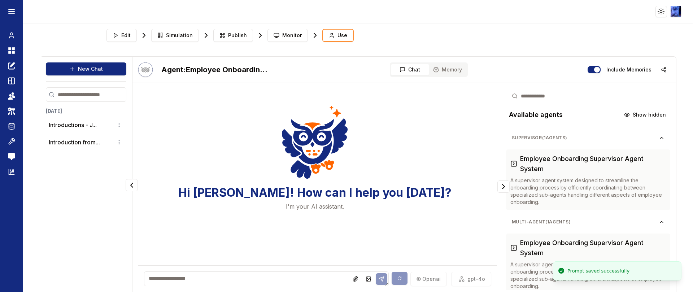
click at [309, 216] on textarea at bounding box center [266, 278] width 244 height 15
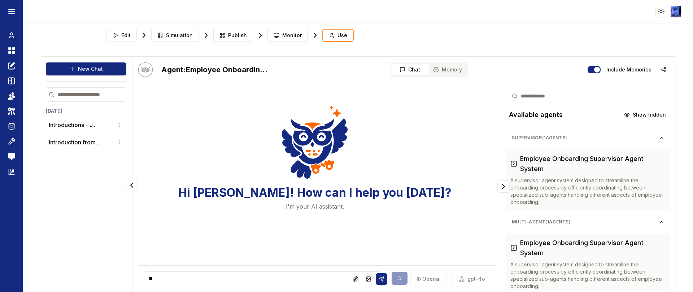
type textarea "*"
type textarea "**********"
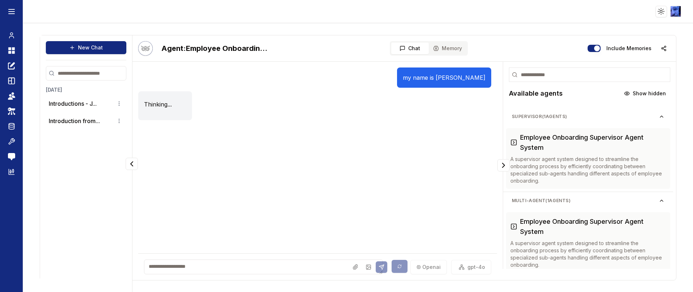
scroll to position [22, 0]
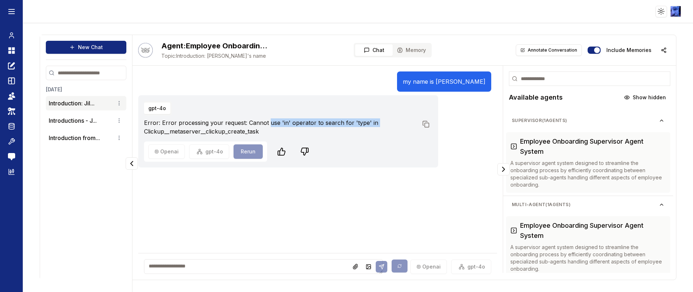
drag, startPoint x: 268, startPoint y: 121, endPoint x: 375, endPoint y: 122, distance: 107.2
click at [375, 122] on p "Error: Error processing your request: Cannot use 'in' operator to search for 't…" at bounding box center [281, 126] width 274 height 17
click at [282, 120] on p "Error: Error processing your request: Cannot use 'in' operator to search for 't…" at bounding box center [281, 126] width 274 height 17
drag, startPoint x: 292, startPoint y: 118, endPoint x: 381, endPoint y: 118, distance: 88.8
click at [381, 118] on div "gpt-4o Error: Error processing your request: Cannot use 'in' operator to search…" at bounding box center [288, 118] width 288 height 35
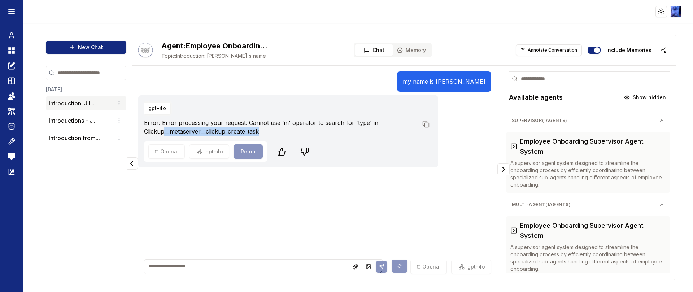
drag, startPoint x: 165, startPoint y: 132, endPoint x: 374, endPoint y: 132, distance: 209.0
click at [374, 132] on p "Error: Error processing your request: Cannot use 'in' operator to search for 't…" at bounding box center [281, 126] width 274 height 17
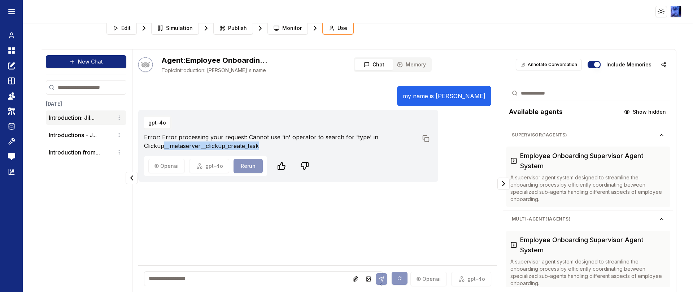
scroll to position [0, 0]
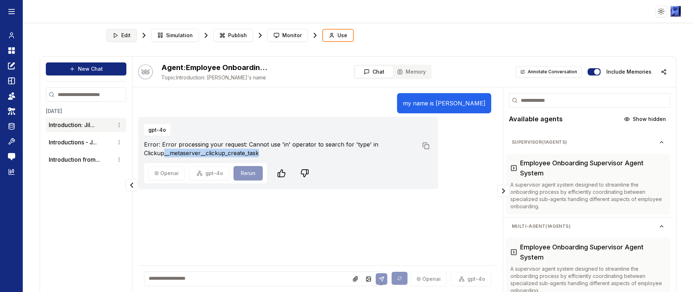
click at [123, 37] on span "Edit" at bounding box center [125, 35] width 9 height 7
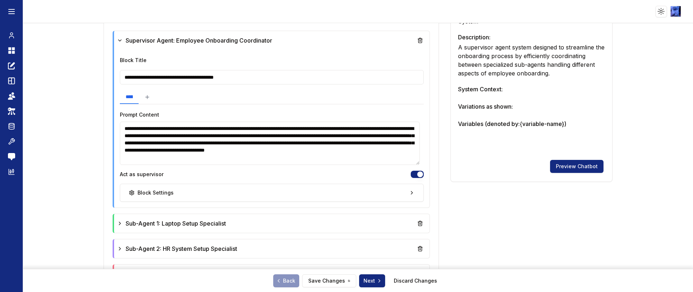
scroll to position [271, 0]
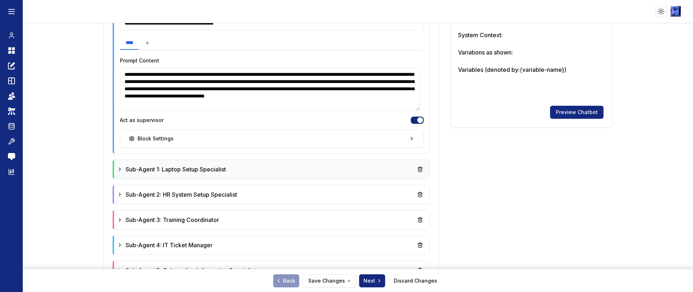
click at [273, 168] on div "Sub-Agent 1: Laptop Setup Specialist" at bounding box center [272, 169] width 310 height 13
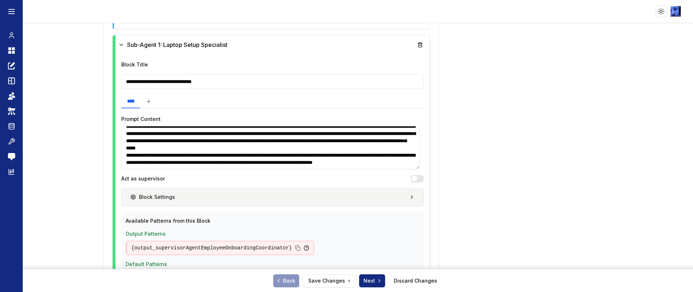
scroll to position [379, 0]
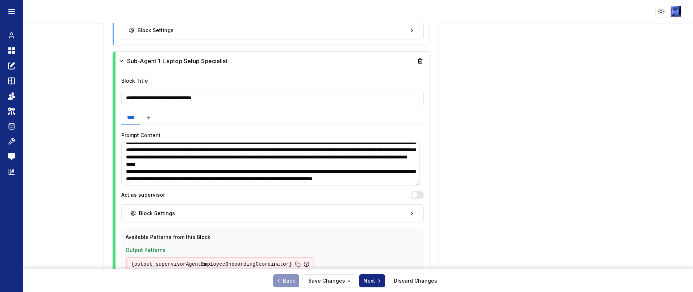
click at [332, 178] on textarea "**********" at bounding box center [270, 163] width 299 height 43
paste textarea "**********"
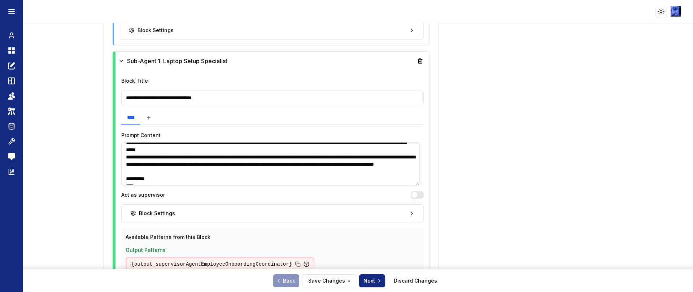
scroll to position [82, 0]
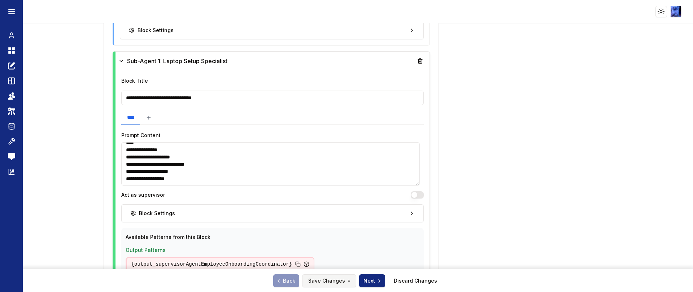
type textarea "**********"
click at [335, 216] on button "Save Changes" at bounding box center [329, 280] width 54 height 13
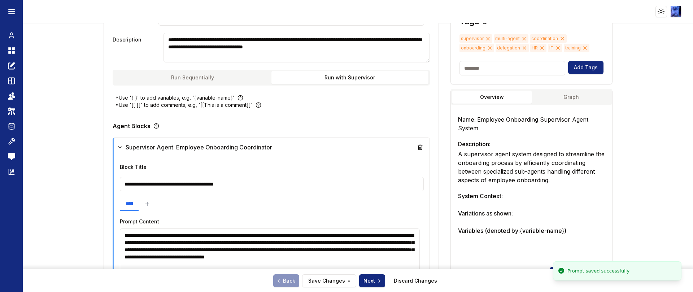
scroll to position [0, 0]
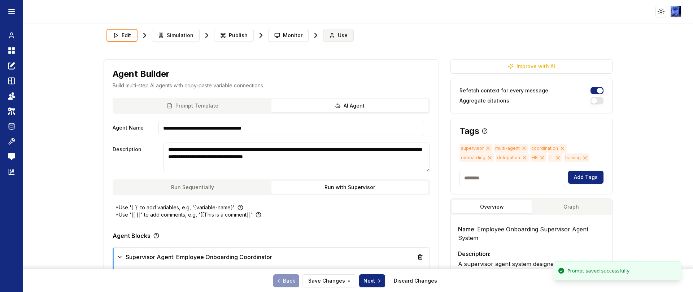
click at [329, 35] on icon at bounding box center [332, 35] width 6 height 6
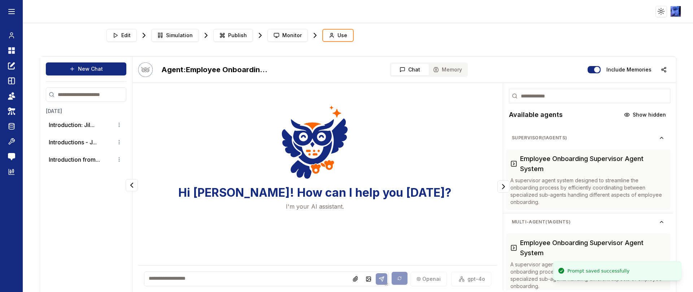
click at [265, 216] on textarea at bounding box center [266, 278] width 244 height 15
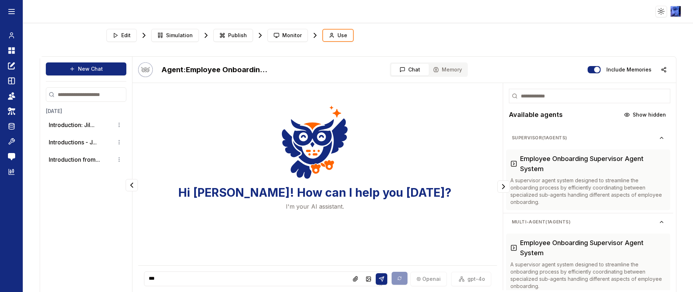
type textarea "****"
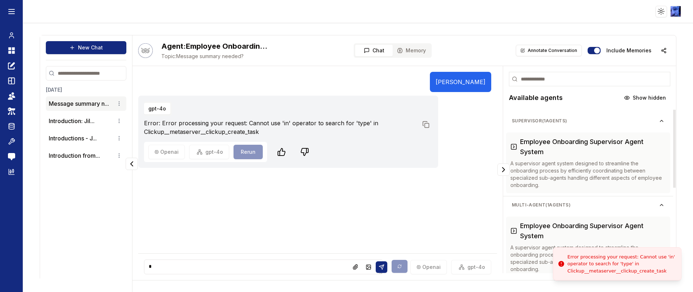
scroll to position [22, 0]
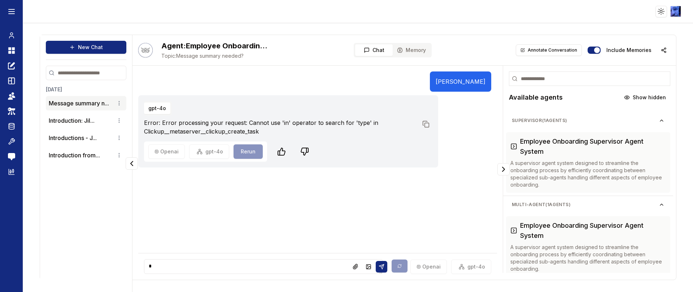
type textarea "*"
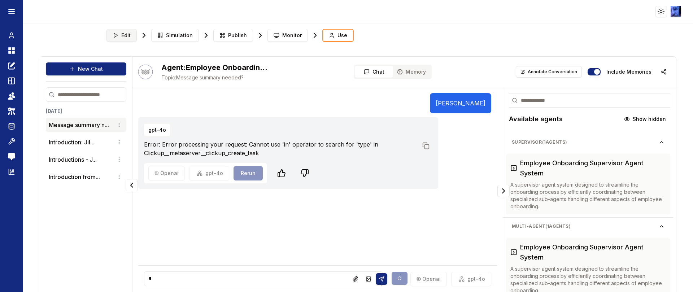
click at [118, 29] on button "Edit" at bounding box center [121, 35] width 30 height 13
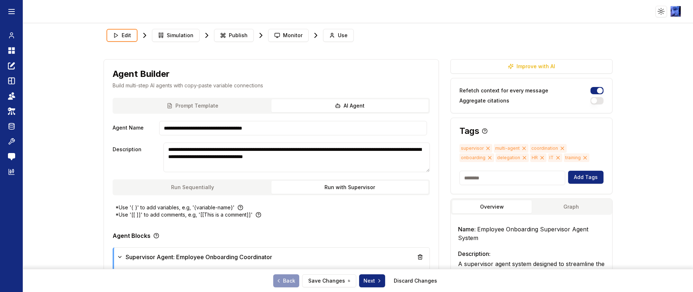
click at [513, 158] on icon at bounding box center [525, 158] width 6 height 6
click at [513, 158] on icon at bounding box center [523, 157] width 3 height 3
click at [513, 159] on icon at bounding box center [535, 158] width 6 height 6
click at [496, 158] on span "HR" at bounding box center [504, 157] width 16 height 9
click at [505, 158] on icon at bounding box center [508, 158] width 6 height 6
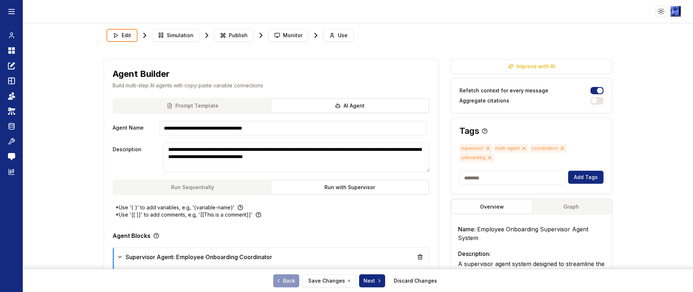
click at [485, 147] on icon at bounding box center [488, 148] width 6 height 6
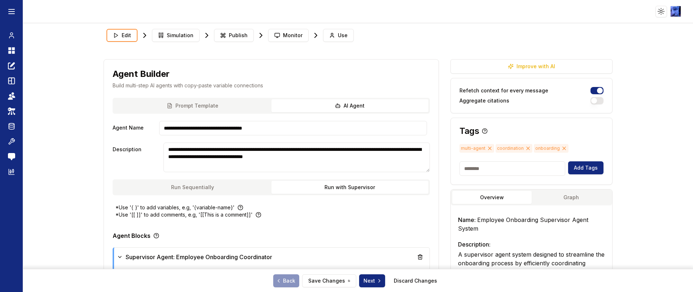
click at [488, 147] on icon at bounding box center [489, 148] width 3 height 3
click at [491, 147] on icon at bounding box center [492, 148] width 3 height 3
click at [487, 149] on icon at bounding box center [490, 148] width 6 height 6
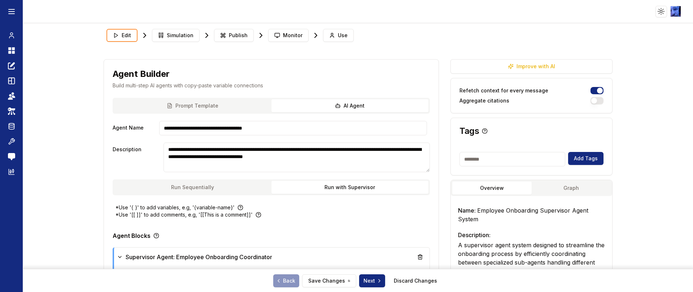
click at [480, 158] on input at bounding box center [512, 159] width 106 height 14
type input "*********"
click at [513, 161] on button "Add Tags" at bounding box center [585, 158] width 35 height 13
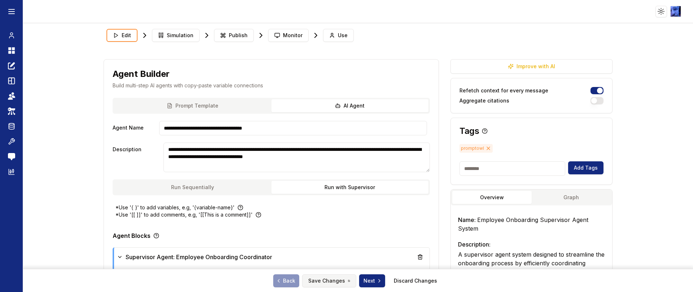
click at [348, 216] on icon at bounding box center [349, 281] width 2 height 6
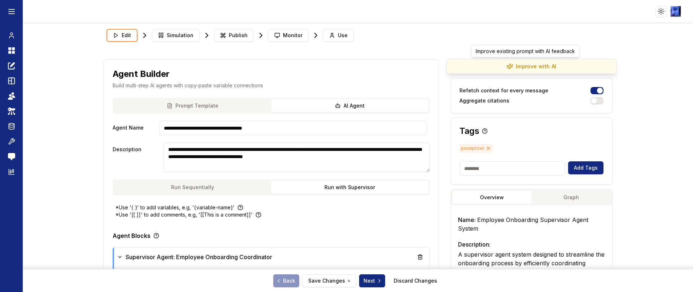
click at [513, 67] on button "Improve with AI" at bounding box center [531, 66] width 170 height 15
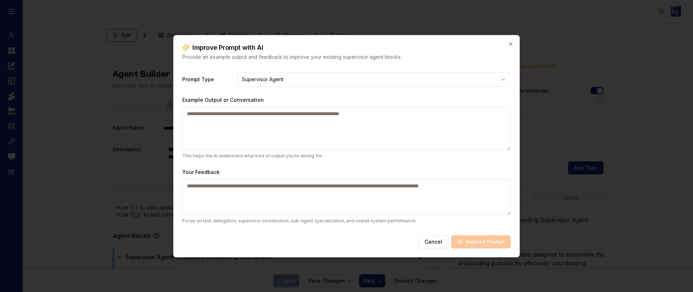
click at [256, 191] on textarea "Your Feedback" at bounding box center [346, 197] width 328 height 36
click at [431, 216] on button "Cancel" at bounding box center [433, 241] width 30 height 13
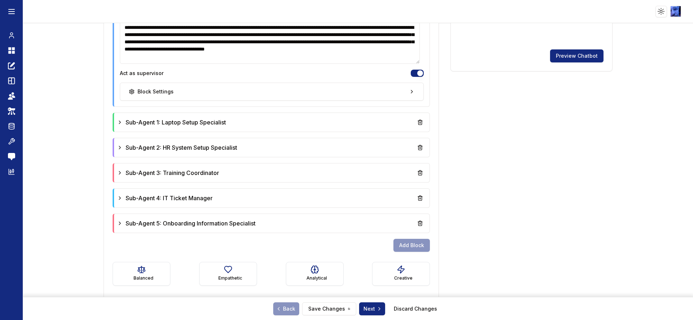
scroll to position [321, 0]
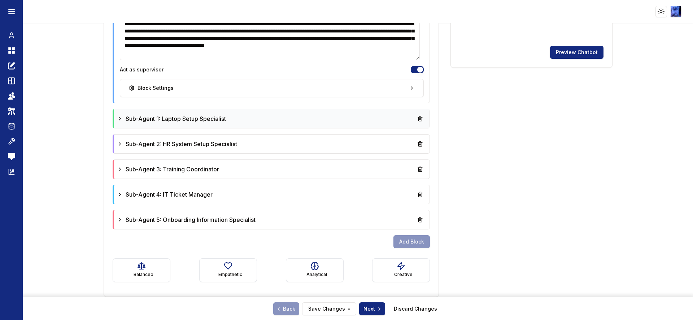
click at [118, 116] on icon at bounding box center [120, 119] width 6 height 6
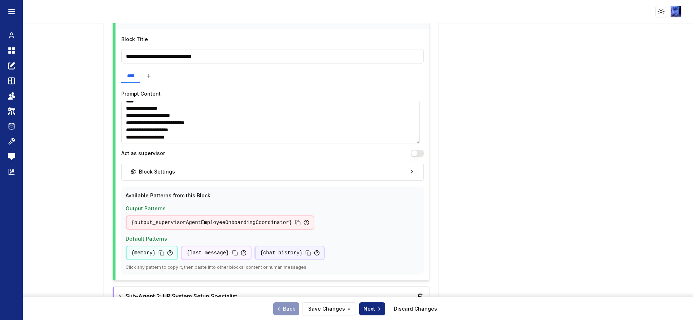
scroll to position [430, 0]
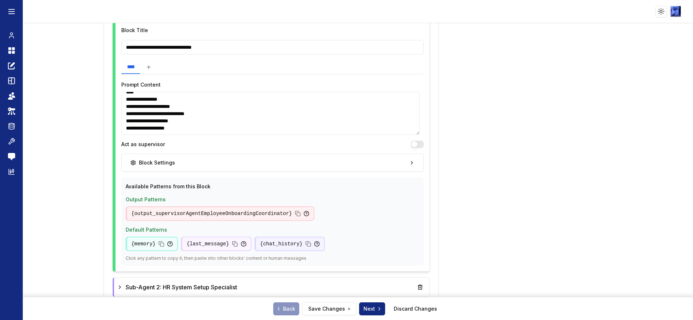
click at [289, 131] on textarea "**********" at bounding box center [270, 113] width 299 height 43
paste textarea "**********"
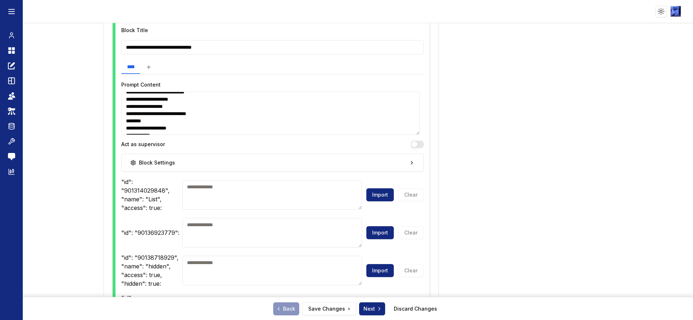
scroll to position [819, 0]
type textarea "**********"
click at [332, 216] on button "Save Changes" at bounding box center [329, 308] width 54 height 13
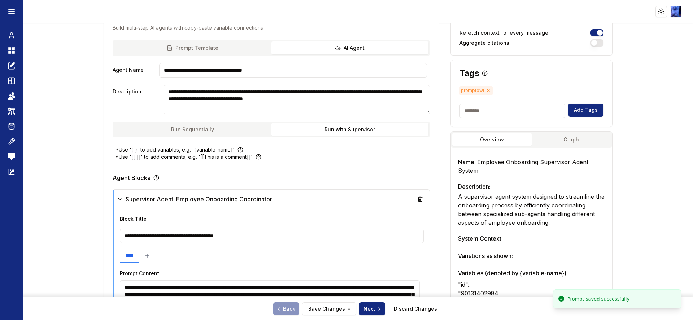
scroll to position [0, 0]
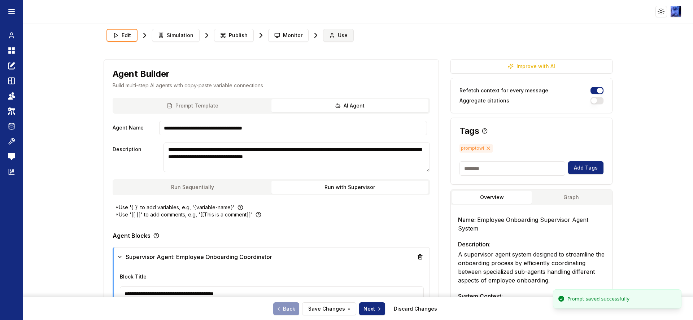
click at [329, 32] on icon at bounding box center [332, 35] width 6 height 6
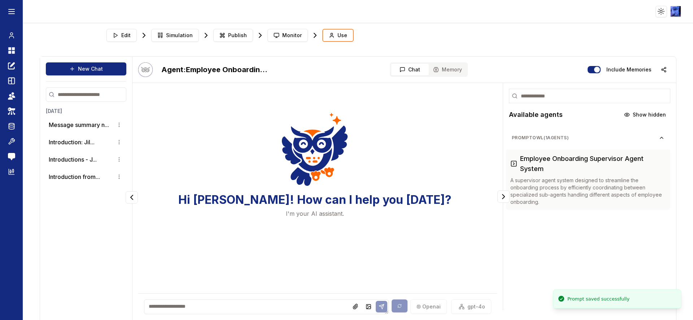
click at [228, 216] on textarea at bounding box center [266, 307] width 244 height 15
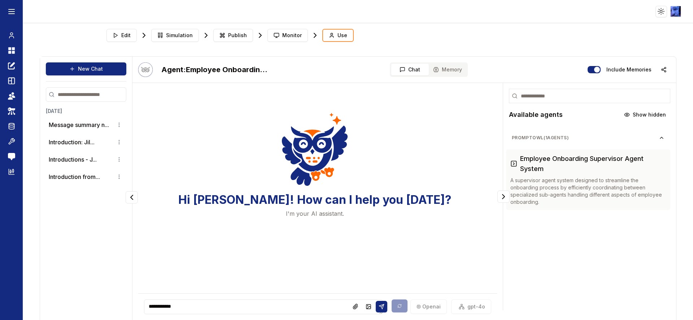
type textarea "**********"
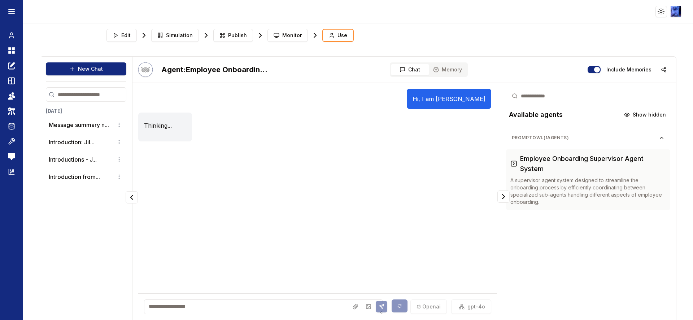
scroll to position [18, 0]
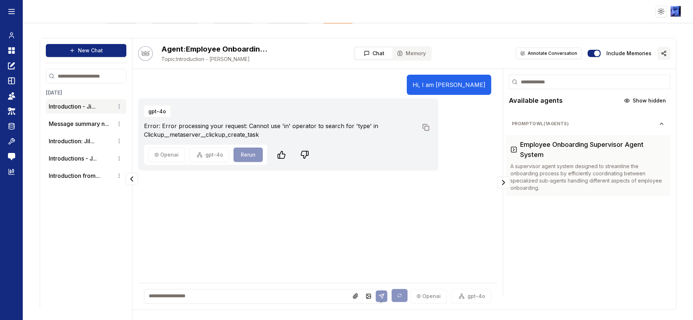
click at [513, 55] on icon "button" at bounding box center [664, 54] width 6 height 6
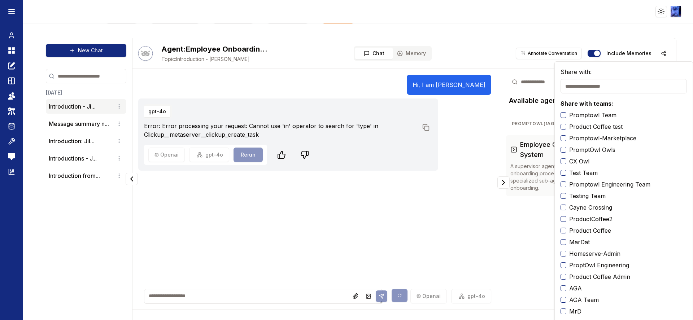
click at [513, 116] on button "Promptowl Team" at bounding box center [564, 115] width 6 height 6
click at [472, 46] on div "Agent: Employee Onboarding Supervisor Agent System Topic: Introduction - [PERSO…" at bounding box center [403, 53] width 543 height 31
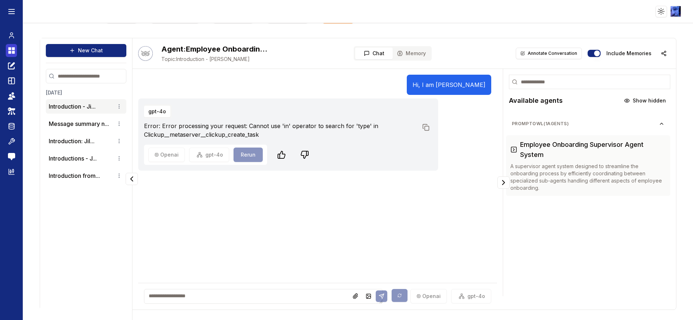
click at [12, 55] on icon at bounding box center [11, 50] width 7 height 9
